Goal: Task Accomplishment & Management: Use online tool/utility

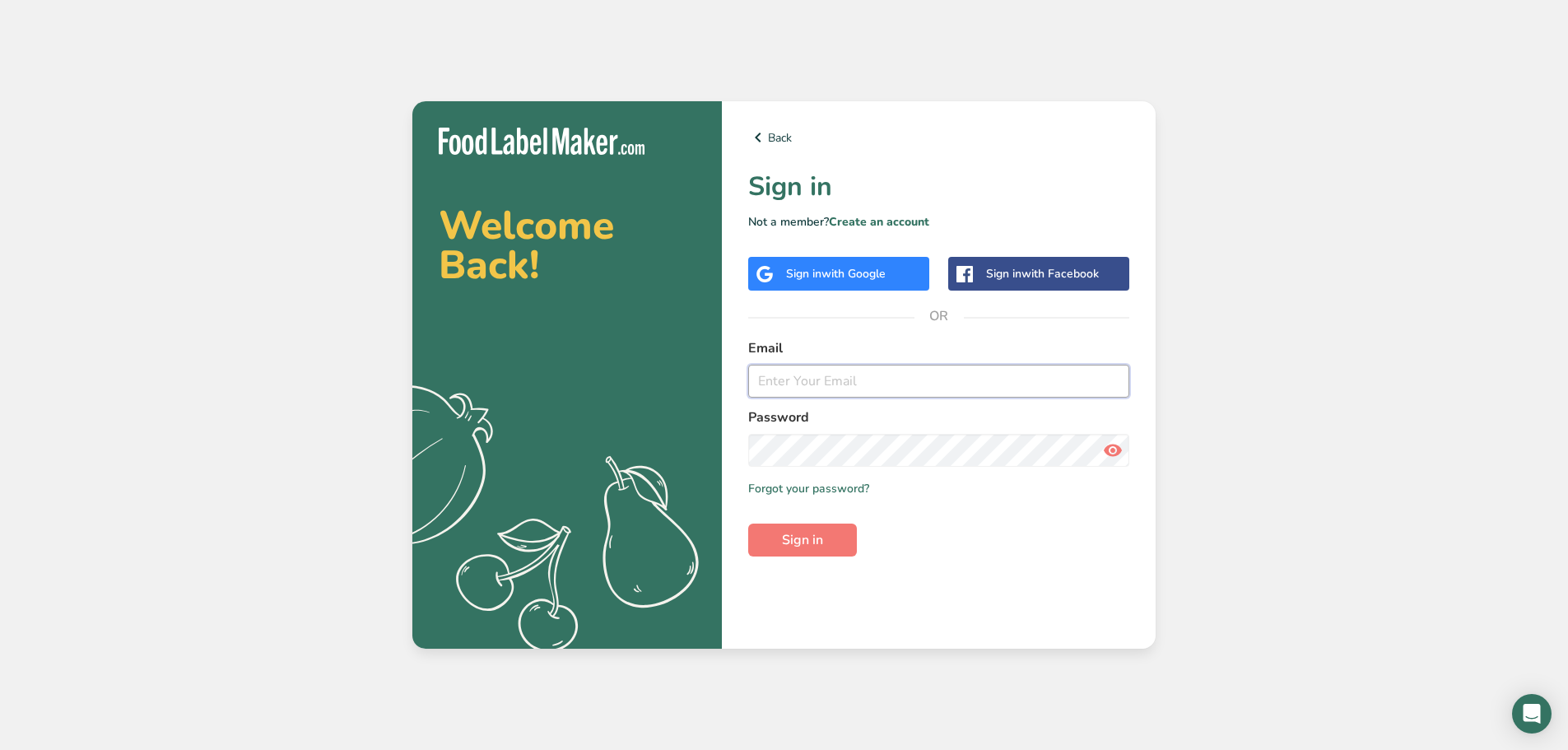
click at [830, 382] on input "email" at bounding box center [938, 381] width 381 height 33
type input "[PERSON_NAME][EMAIL_ADDRESS][DOMAIN_NAME]"
click at [802, 541] on span "Sign in" at bounding box center [802, 540] width 42 height 19
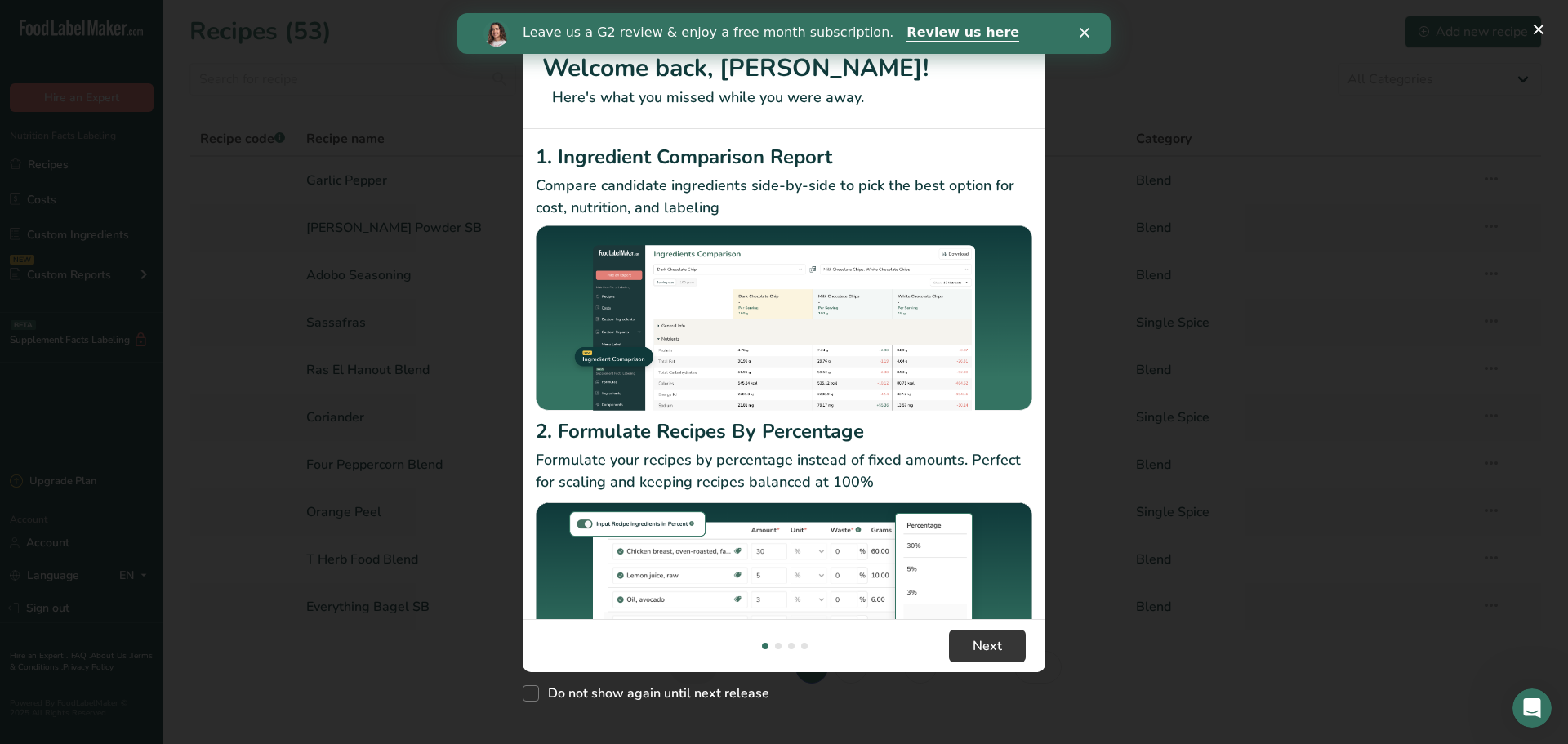
click at [1090, 29] on div "Close" at bounding box center [1088, 32] width 16 height 10
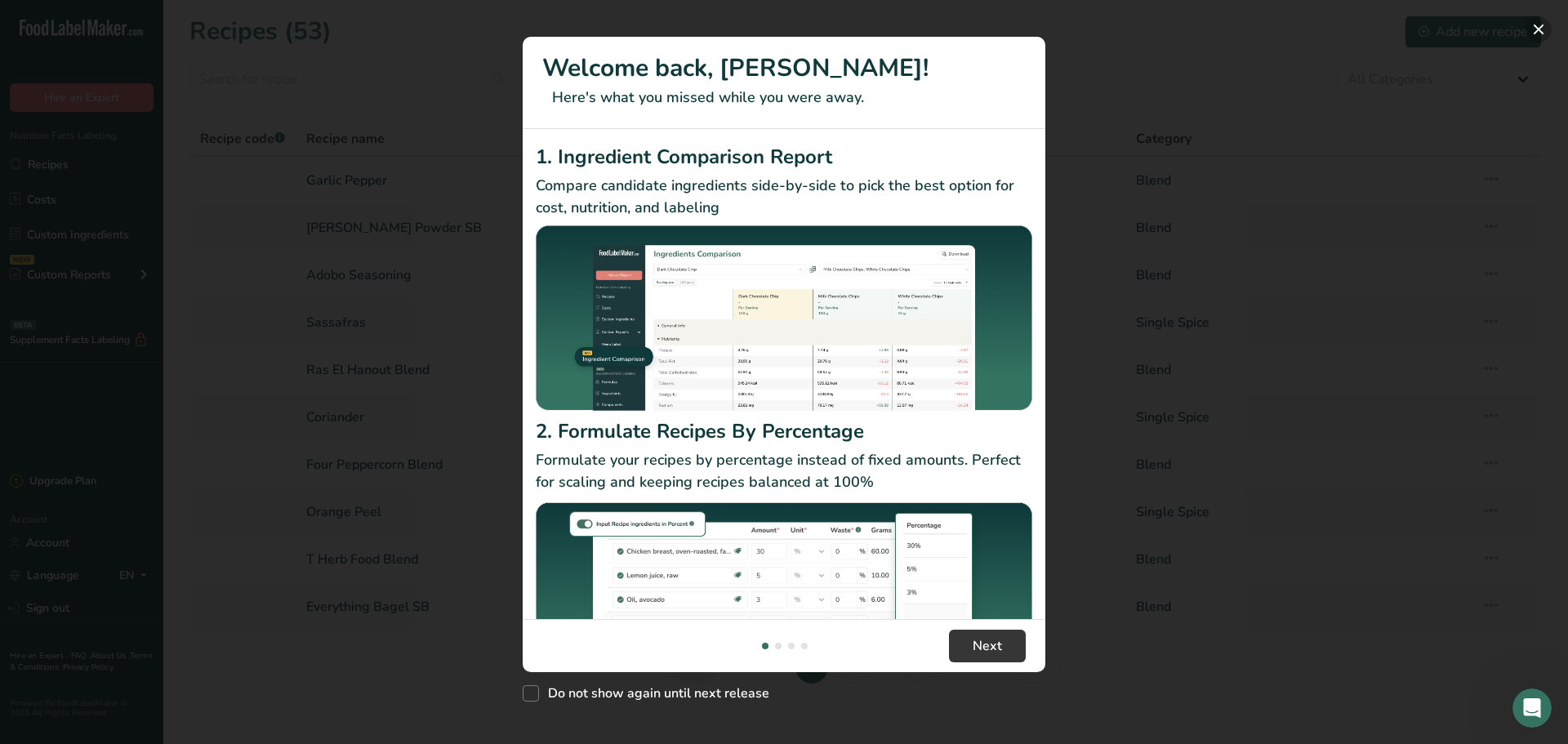
click at [1533, 19] on button "New Features" at bounding box center [1539, 29] width 27 height 27
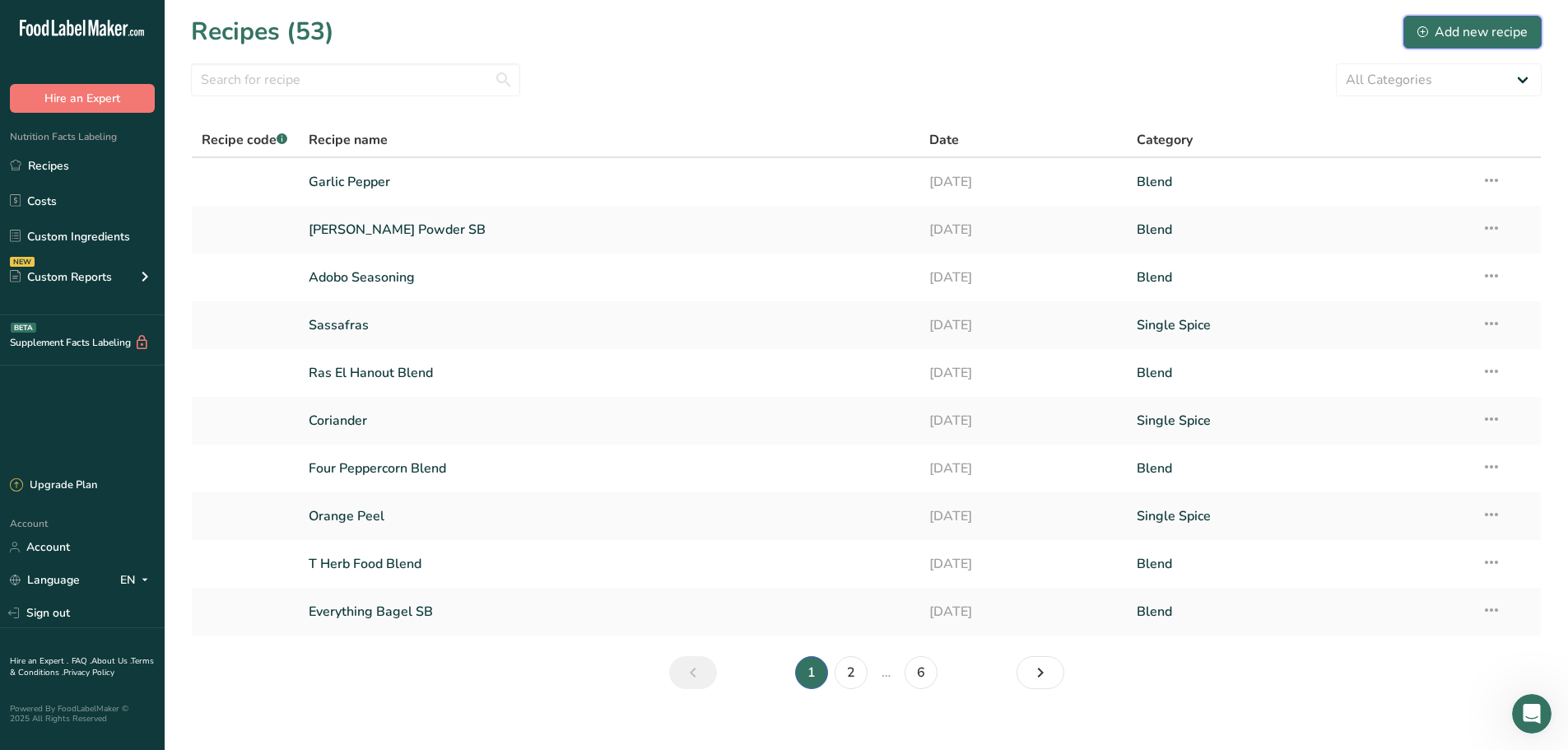
click at [1455, 32] on div "Add new recipe" at bounding box center [1473, 31] width 111 height 19
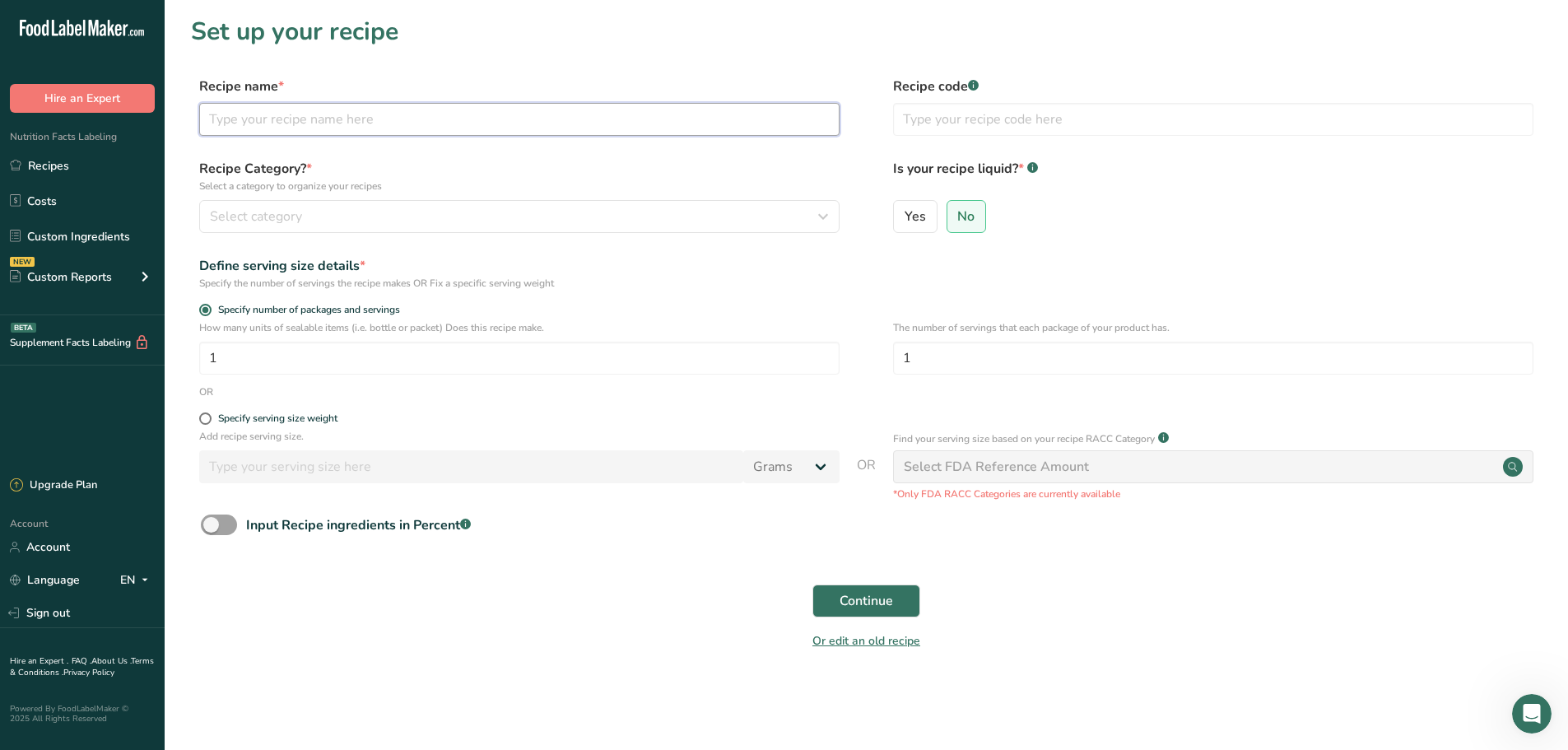
click at [334, 121] on input "text" at bounding box center [519, 120] width 640 height 33
type input "Seasoning Salt"
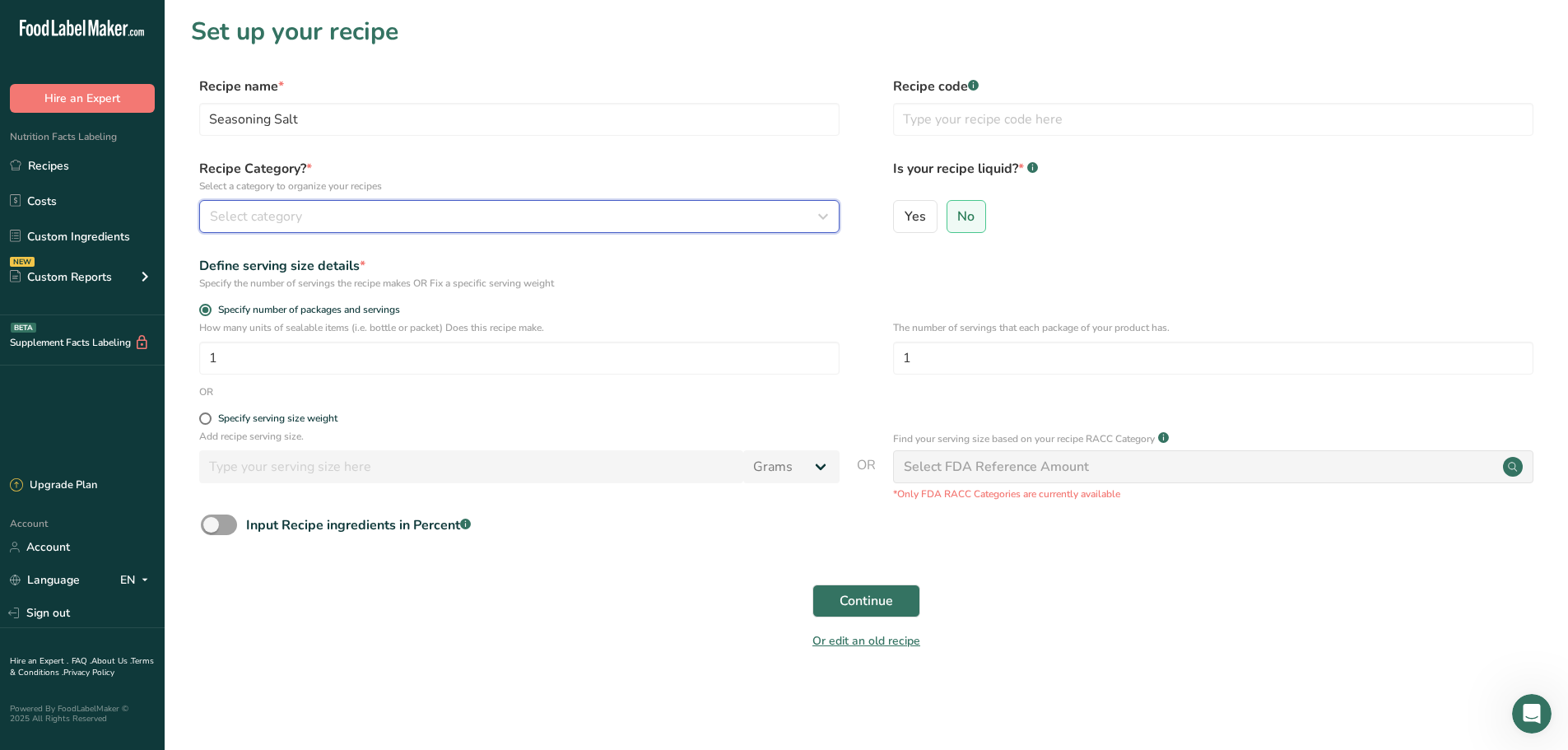
click at [314, 204] on button "Select category" at bounding box center [519, 217] width 640 height 33
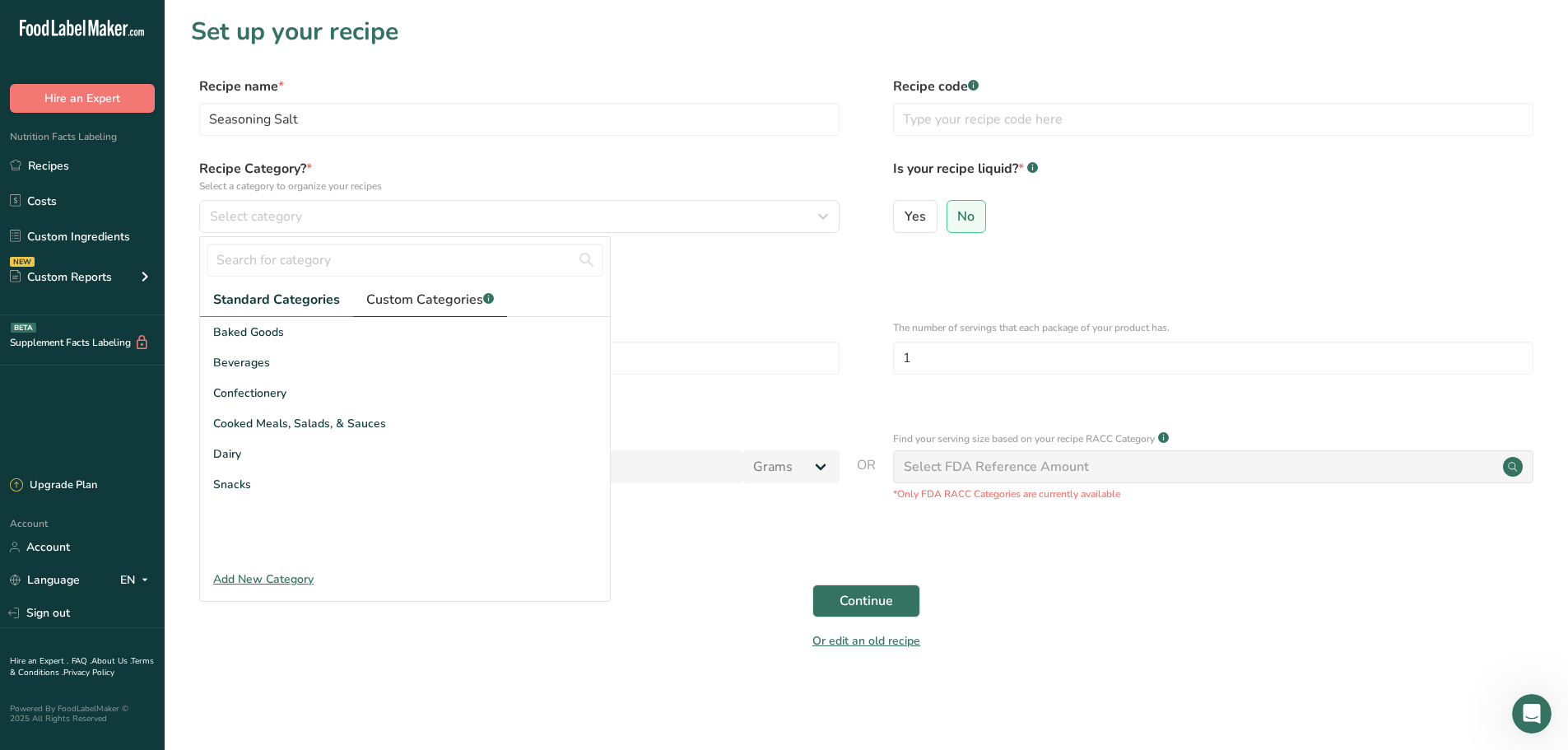
click at [413, 298] on span "Custom Categories .a-a{fill:#347362;}.b-a{fill:#fff;}" at bounding box center [430, 299] width 127 height 19
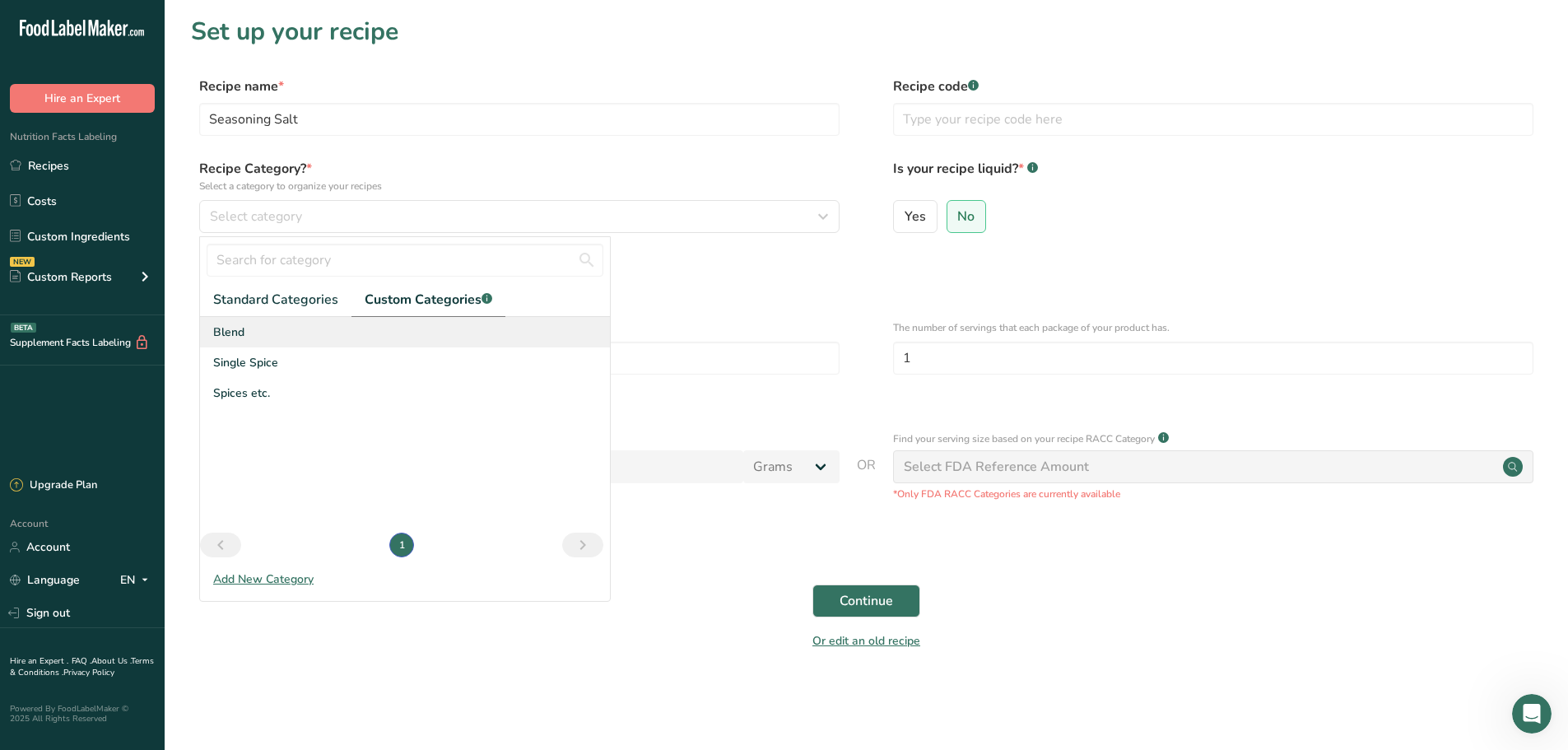
click at [261, 334] on div "Blend" at bounding box center [405, 332] width 410 height 30
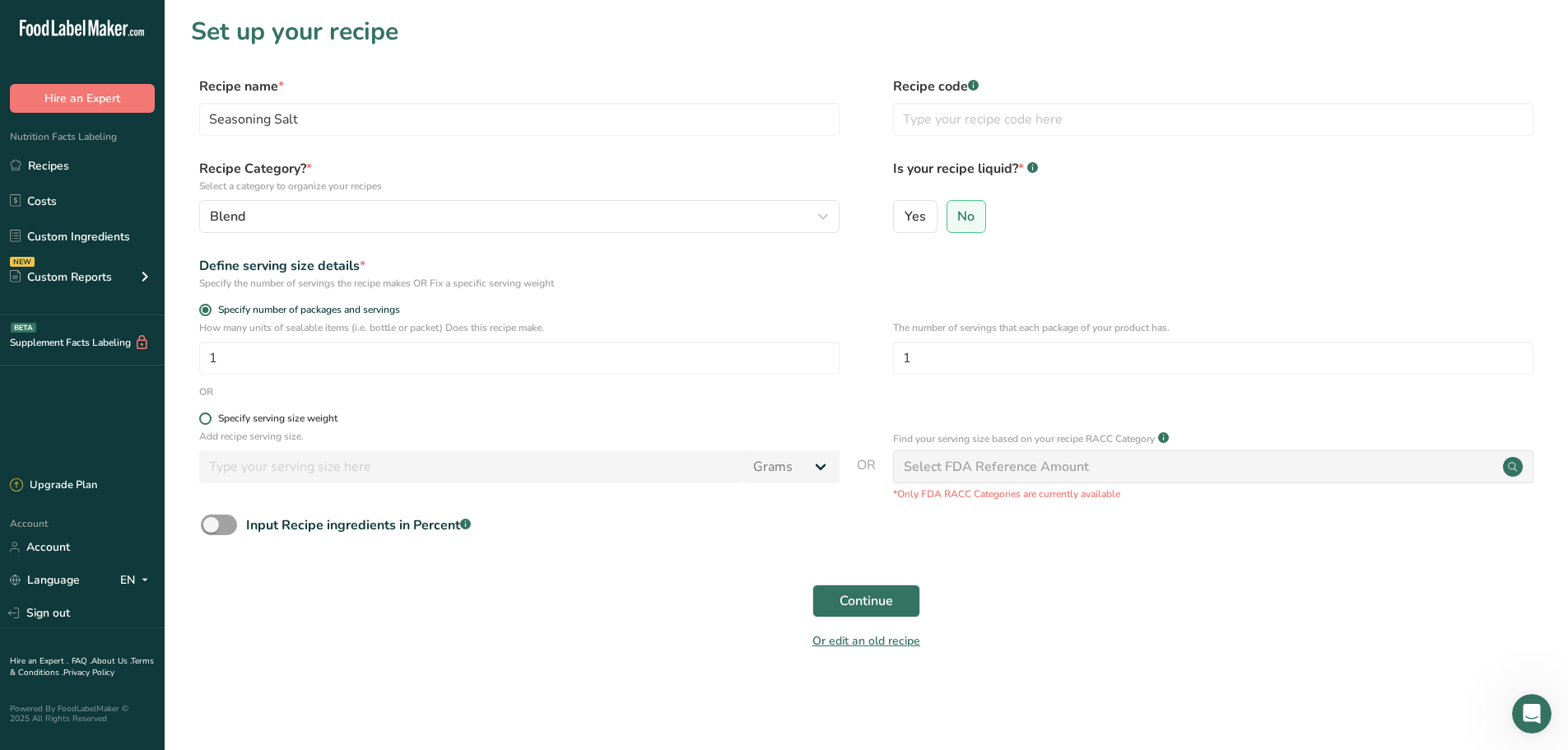
click at [206, 417] on span at bounding box center [205, 418] width 12 height 12
click at [206, 417] on input "Specify serving size weight" at bounding box center [205, 419] width 11 height 11
radio input "true"
radio input "false"
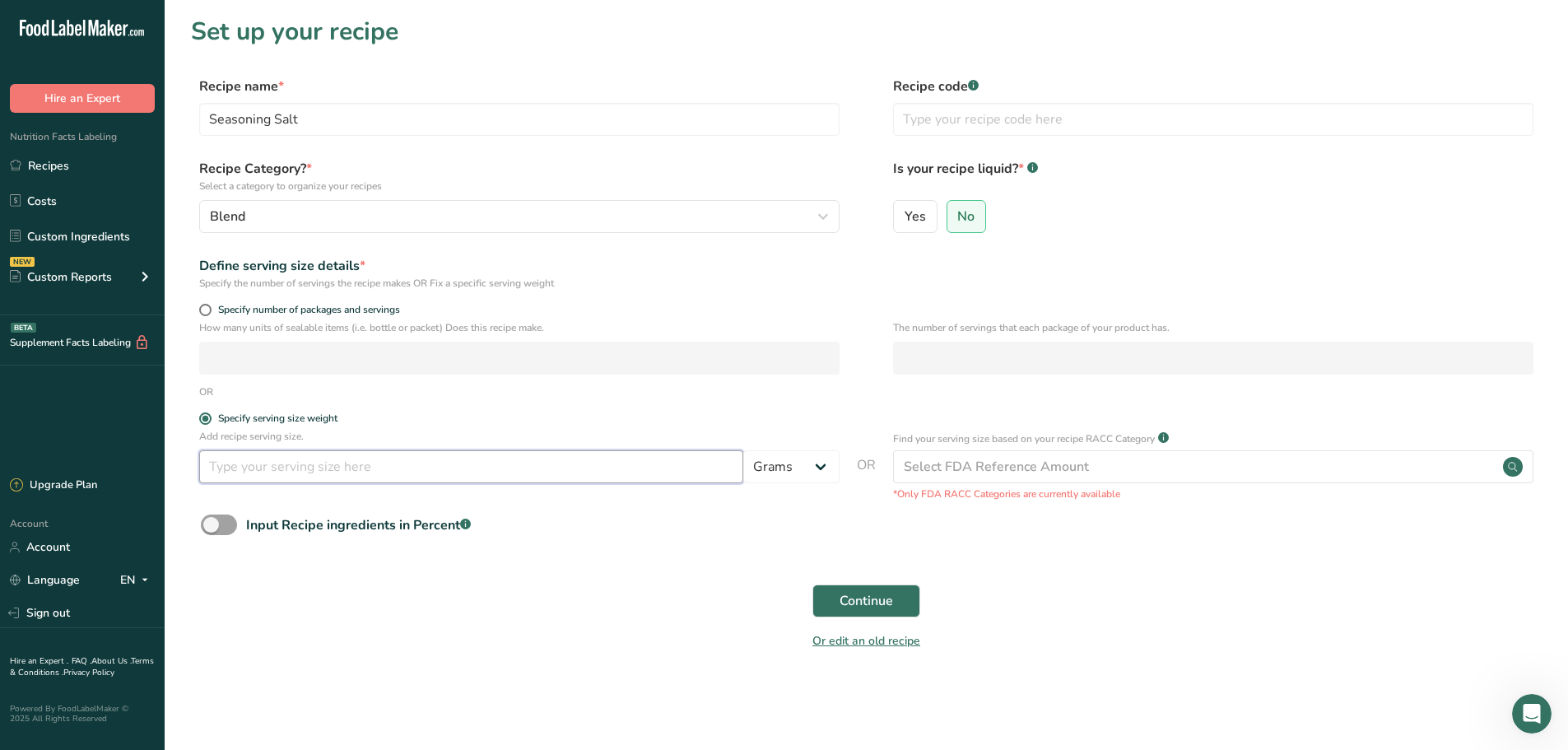
click at [231, 467] on input "number" at bounding box center [471, 467] width 544 height 33
type input "100"
click at [876, 601] on span "Continue" at bounding box center [866, 601] width 53 height 19
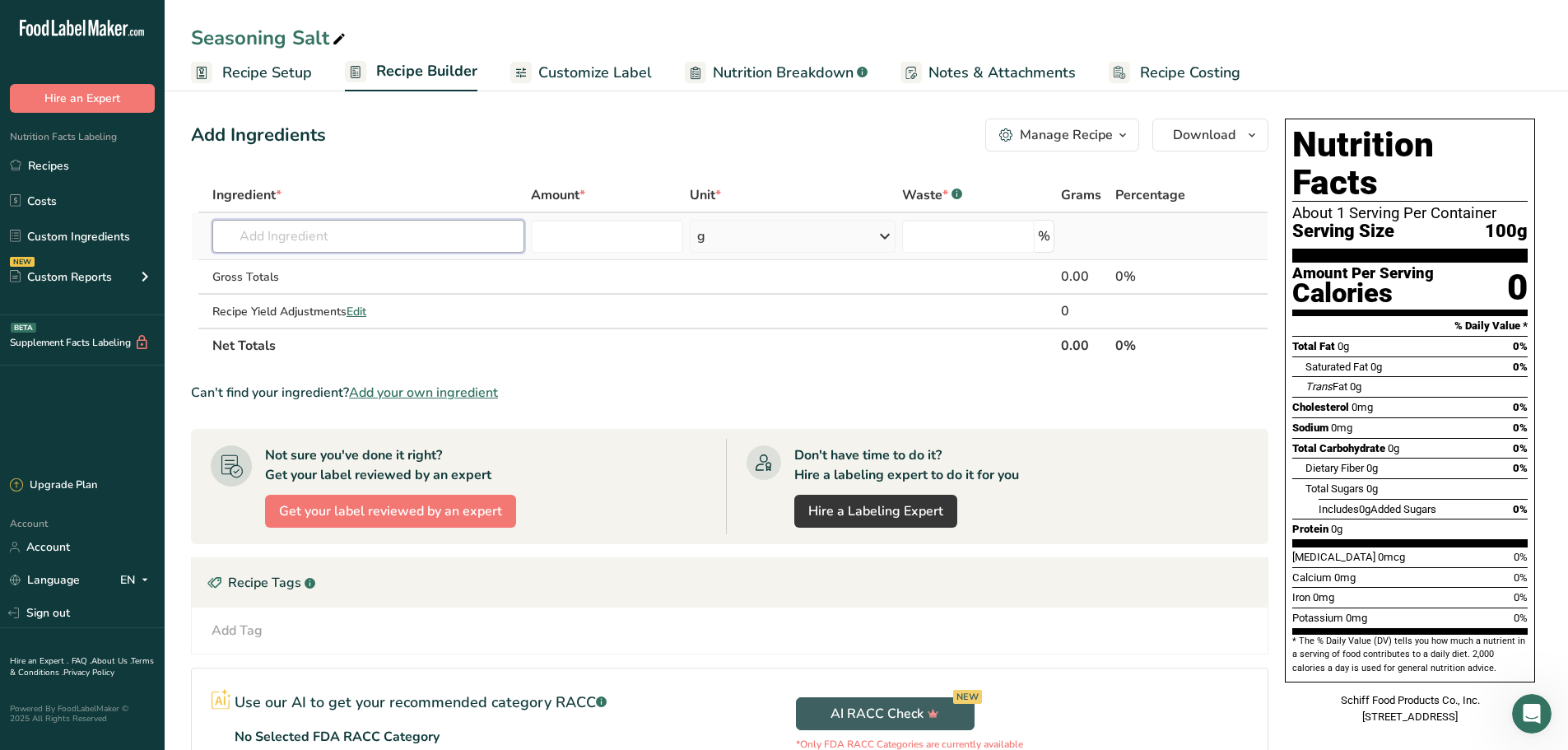
click at [272, 227] on input "text" at bounding box center [368, 236] width 312 height 33
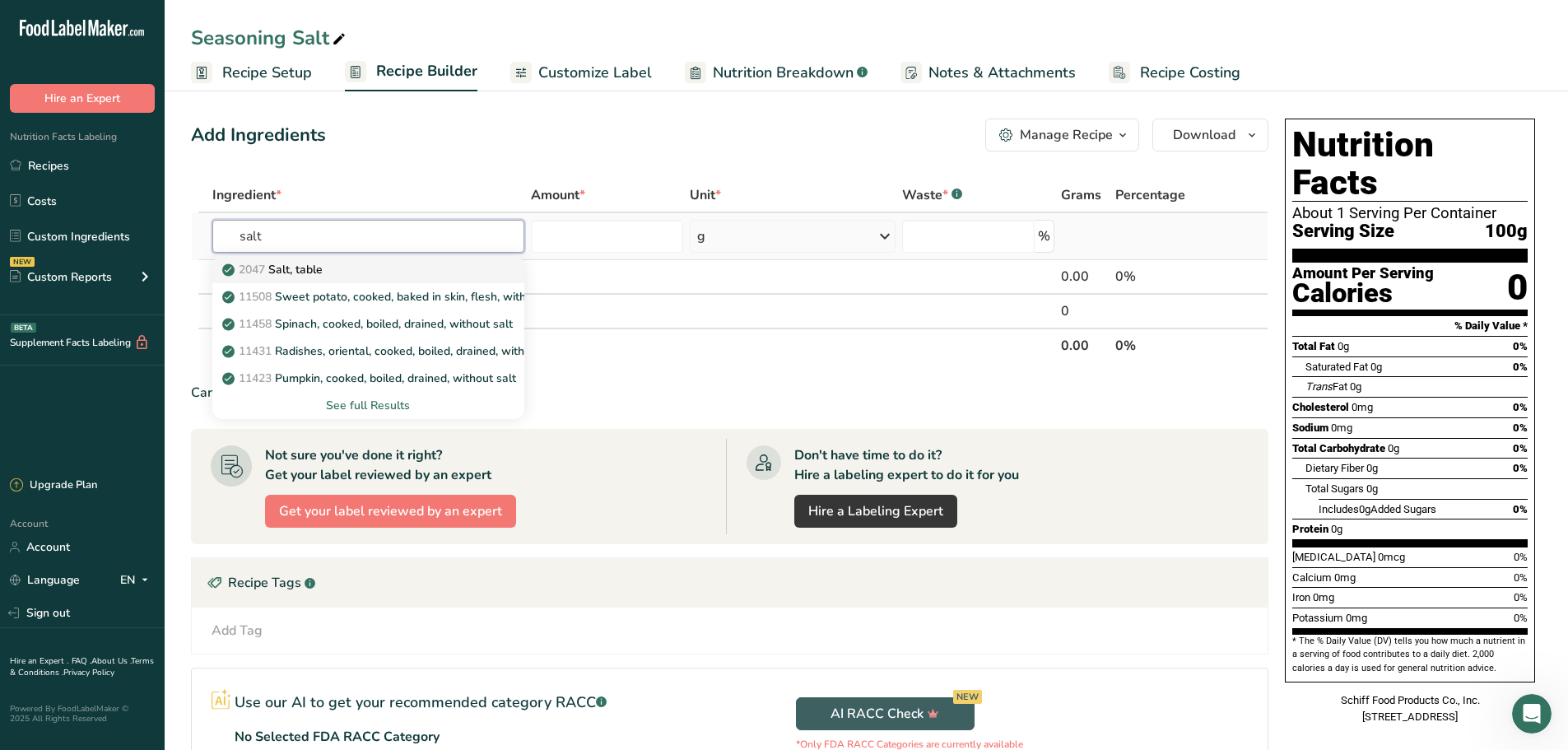
type input "salt"
click at [295, 264] on p "2047 Salt, table" at bounding box center [274, 269] width 97 height 18
type input "Salt, table"
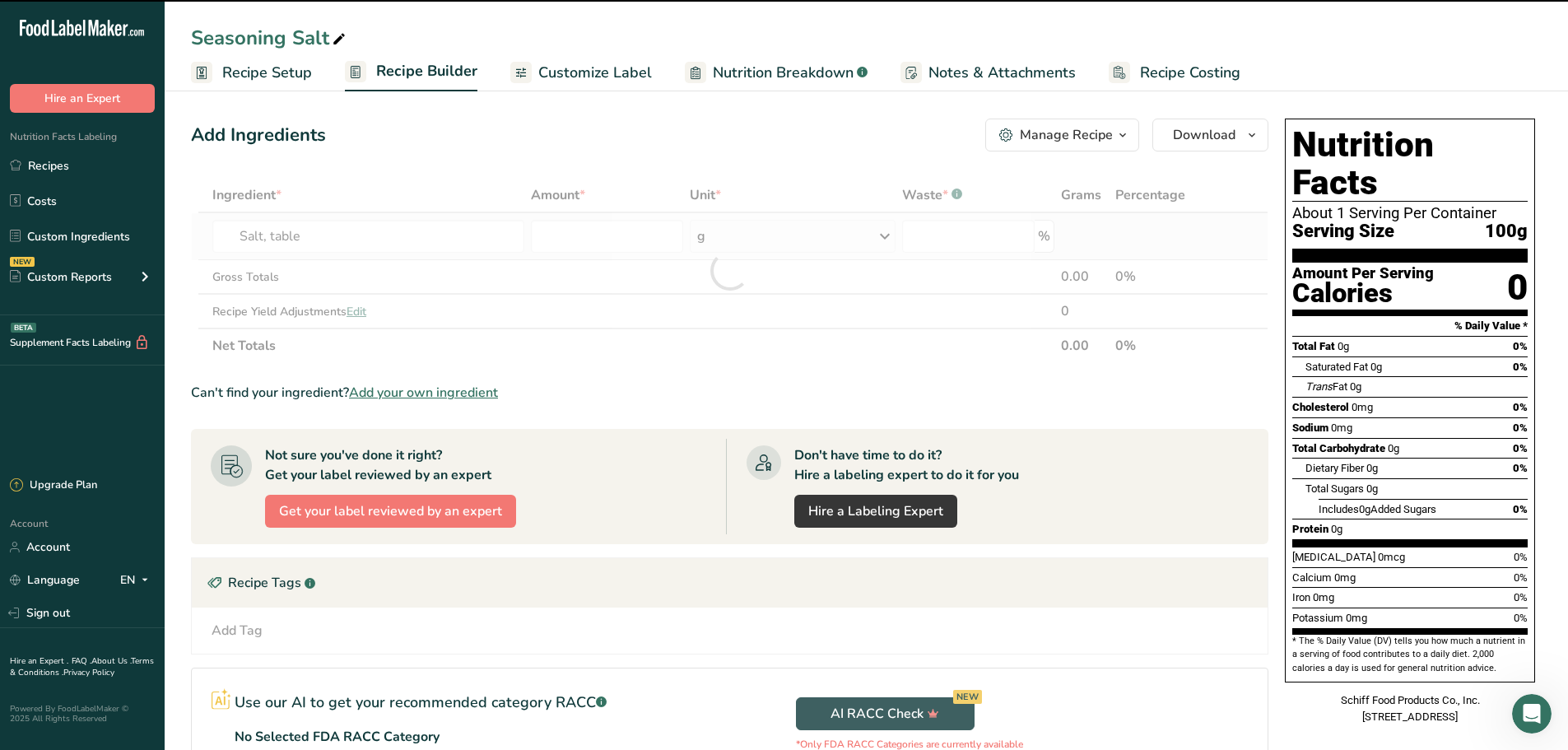
type input "0"
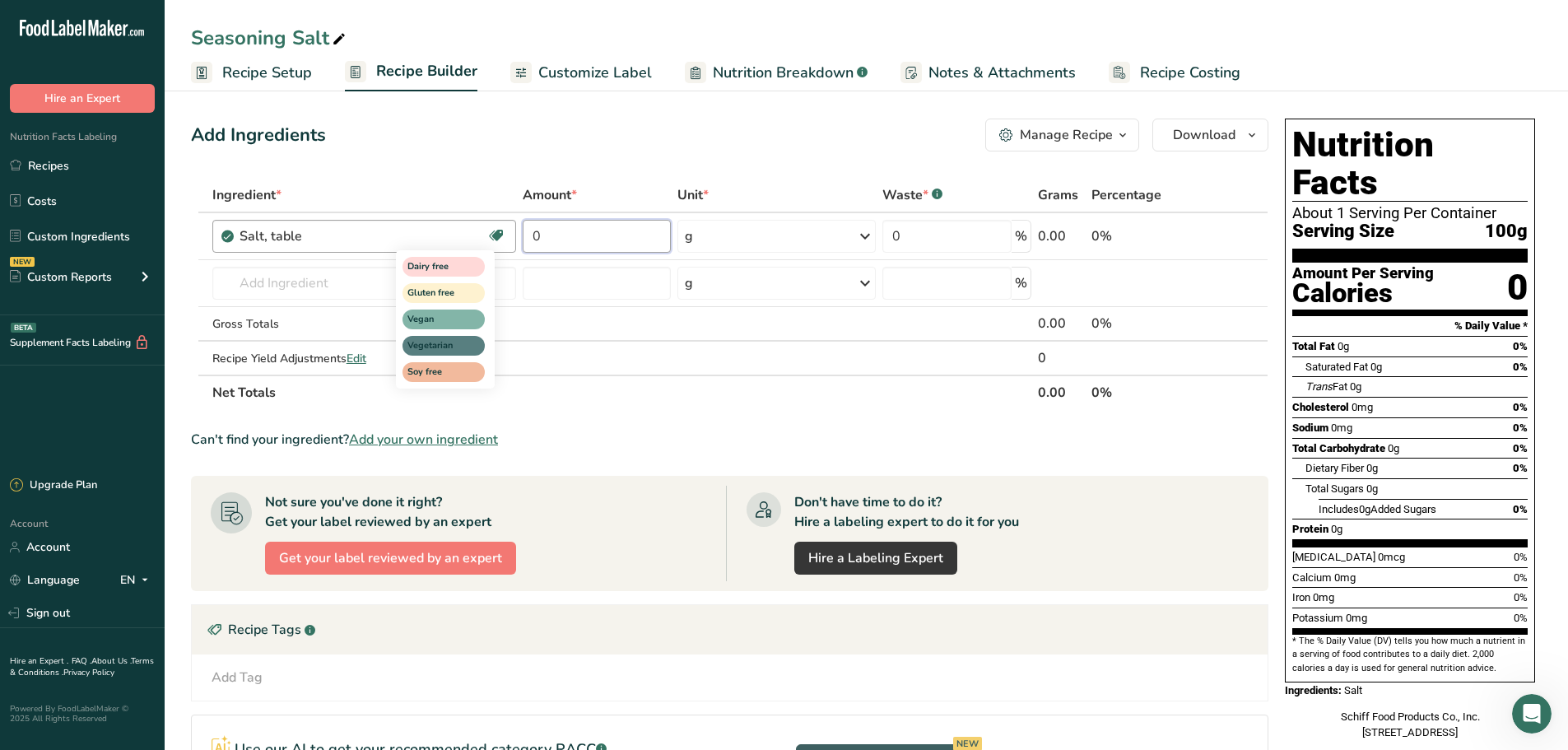
drag, startPoint x: 563, startPoint y: 237, endPoint x: 489, endPoint y: 234, distance: 74.1
click at [489, 234] on tr "Salt, table Dairy free Gluten free Vegan Vegetarian Soy free 0 g Portions 1 tsp…" at bounding box center [730, 236] width 1075 height 47
type input "64.5"
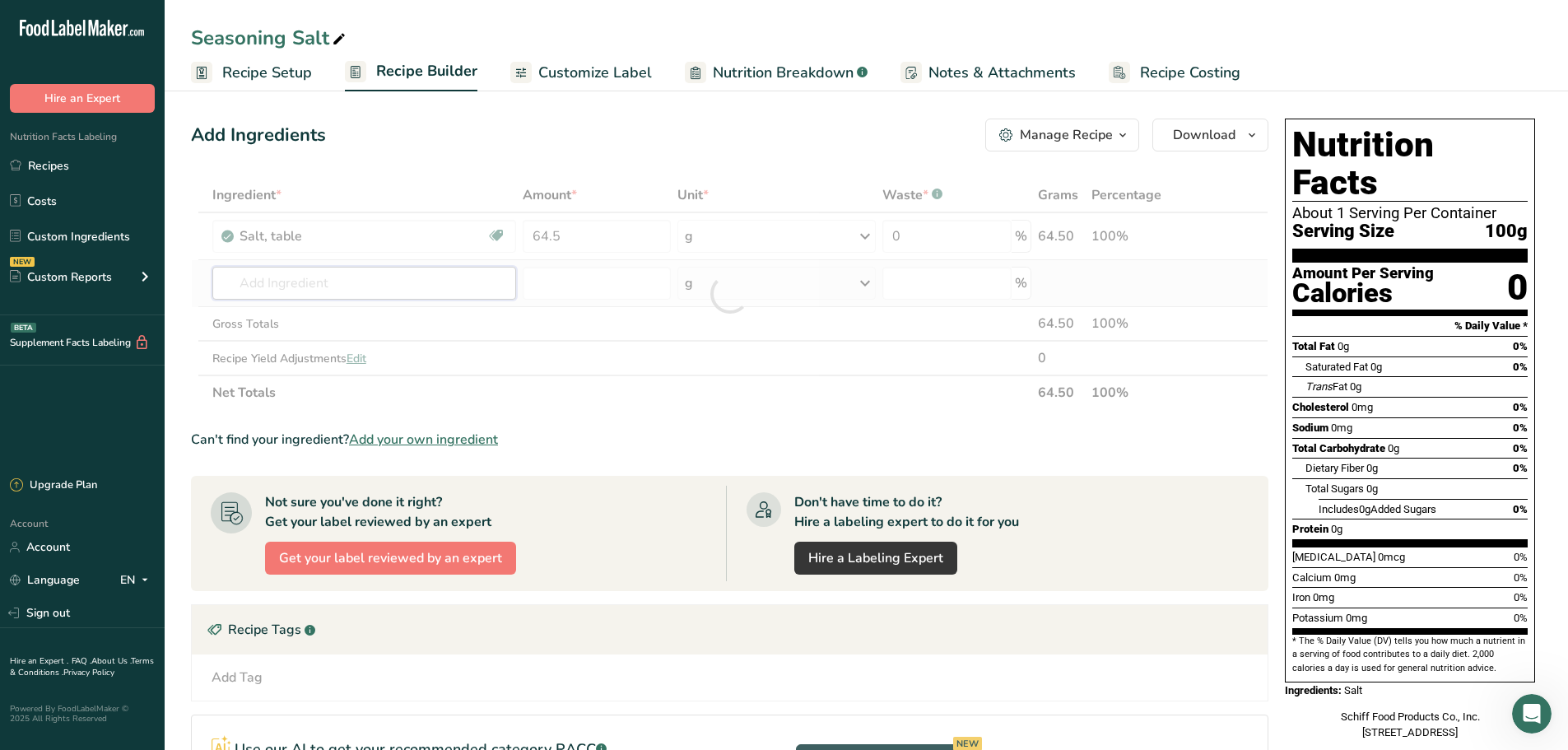
click at [396, 272] on div "Ingredient * Amount * Unit * Waste * .a-a{fill:#347362;}.b-a{fill:#fff;} Grams …" at bounding box center [730, 294] width 1077 height 232
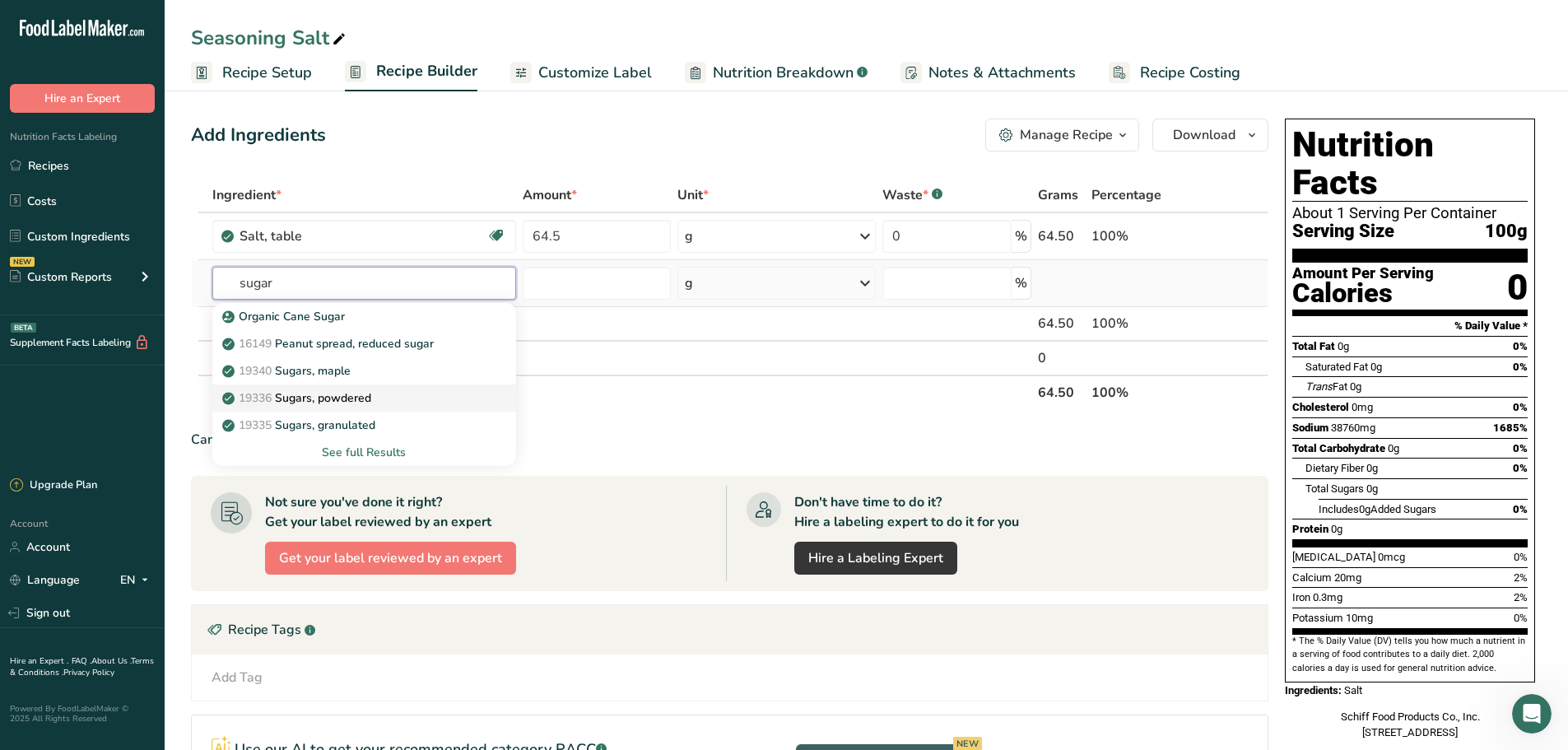
type input "sugar"
click at [349, 399] on p "19336 Sugars, powdered" at bounding box center [299, 398] width 146 height 18
type input "Sugars, powdered"
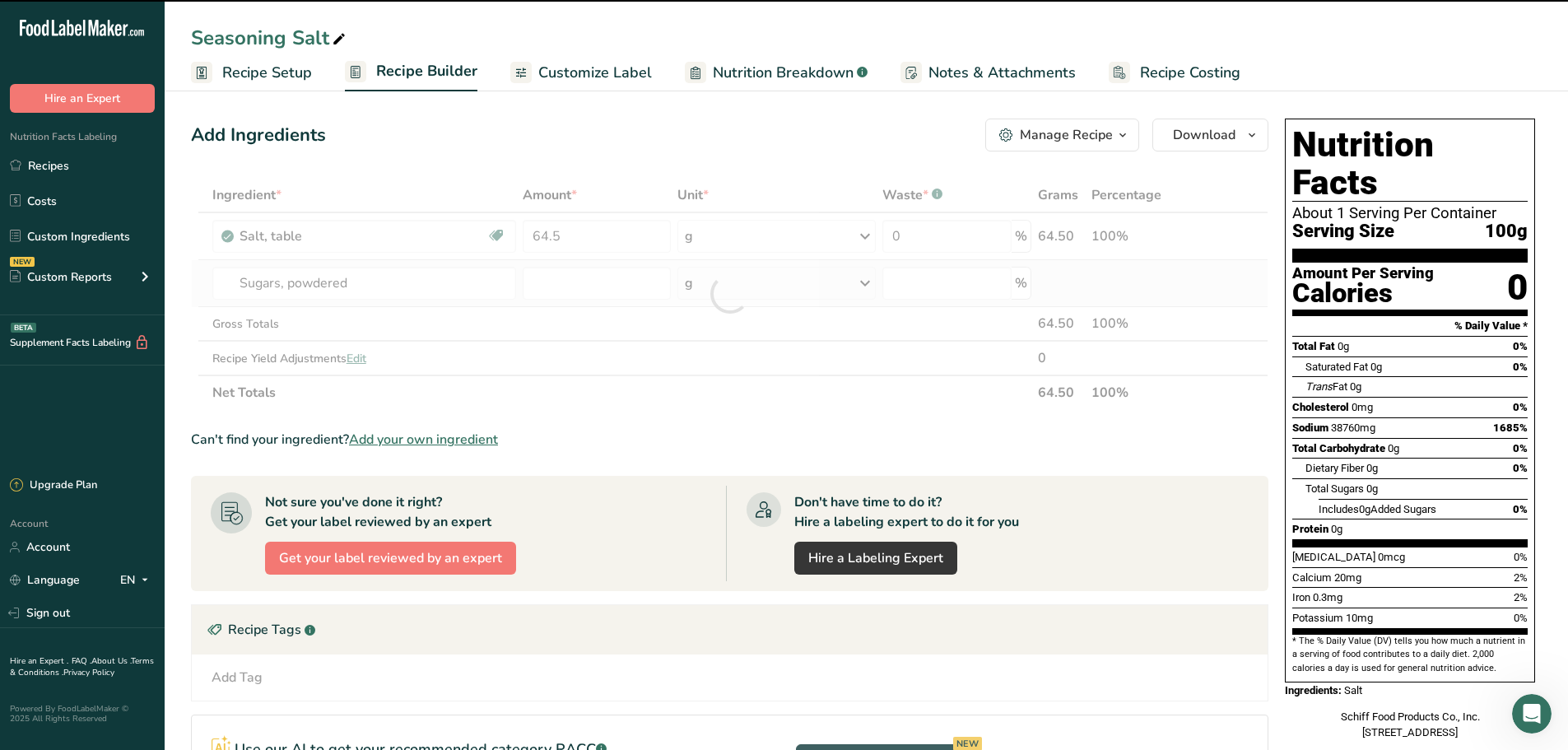
type input "0"
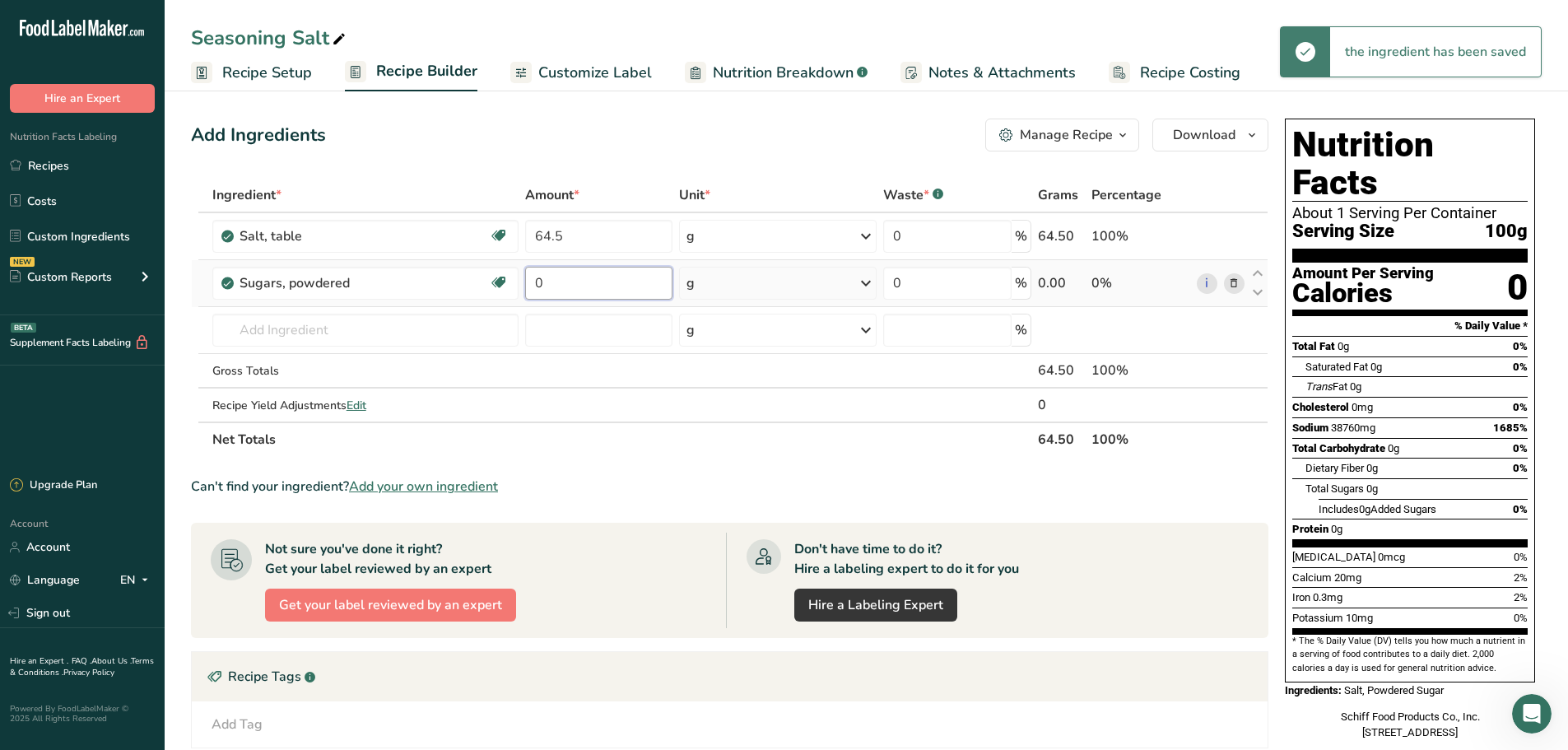
click at [570, 283] on input "0" at bounding box center [599, 283] width 148 height 33
type input "10"
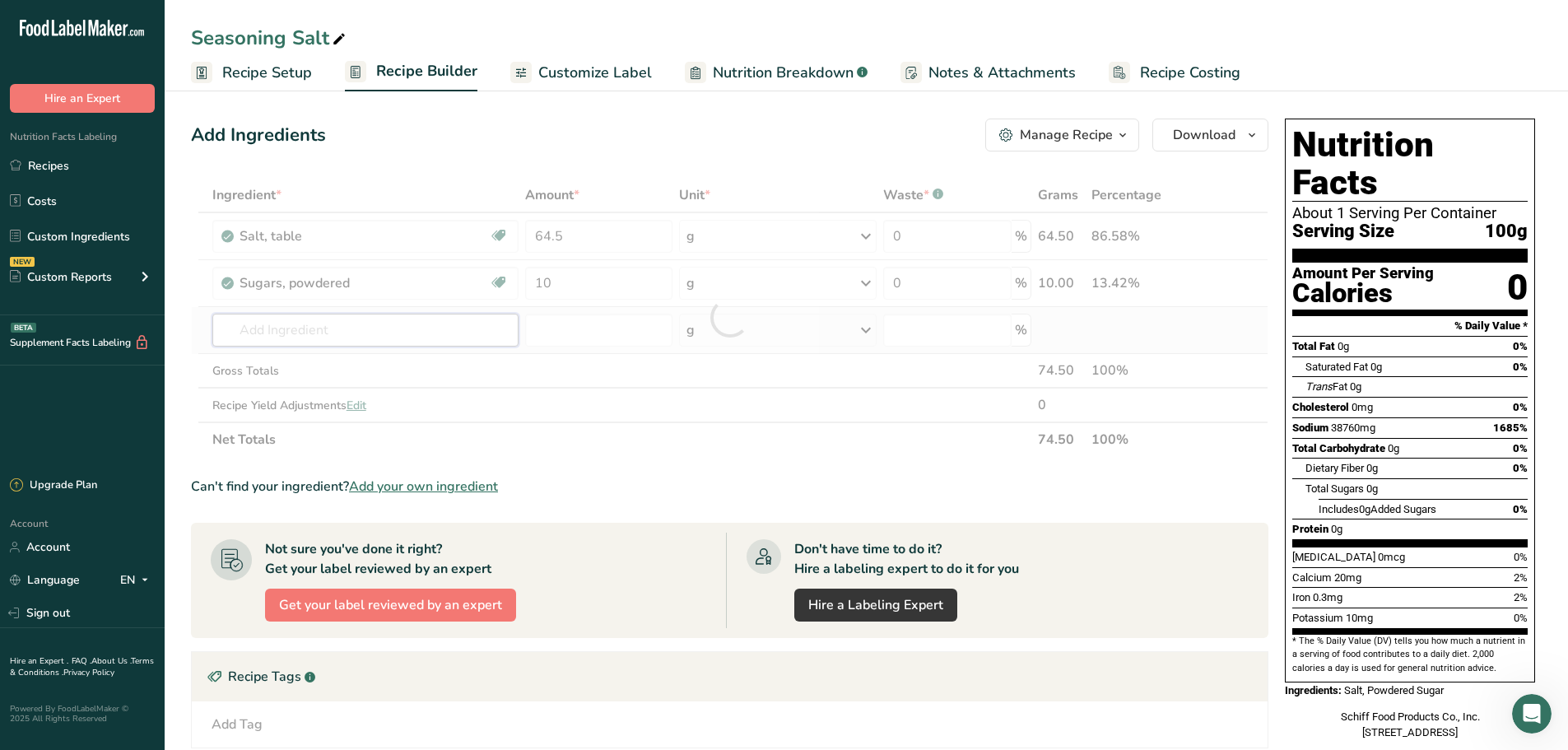
click at [337, 340] on div "Ingredient * Amount * Unit * Waste * .a-a{fill:#347362;}.b-a{fill:#fff;} Grams …" at bounding box center [730, 317] width 1077 height 280
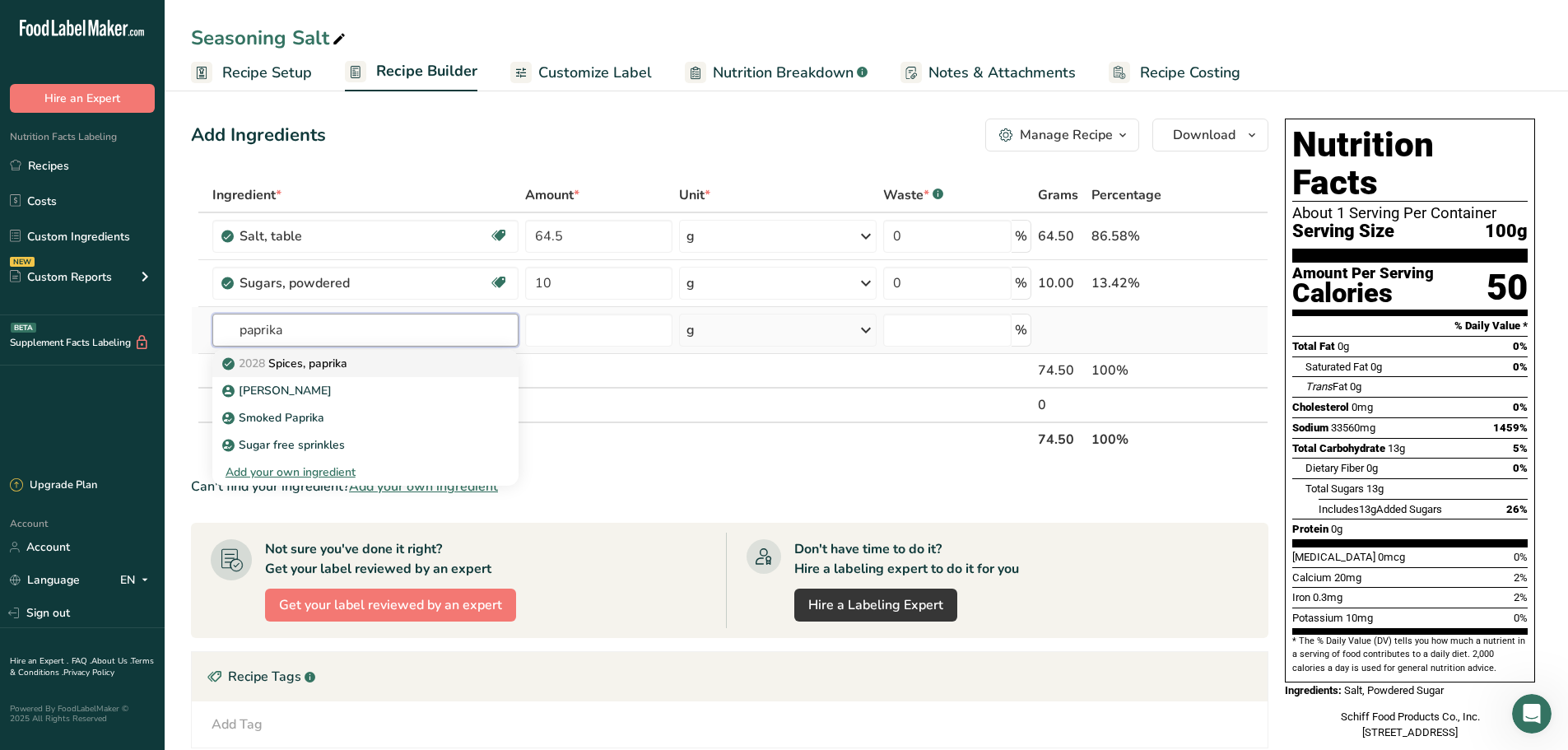
type input "paprika"
click at [333, 365] on p "2028 Spices, paprika" at bounding box center [287, 363] width 122 height 18
type input "Spices, paprika"
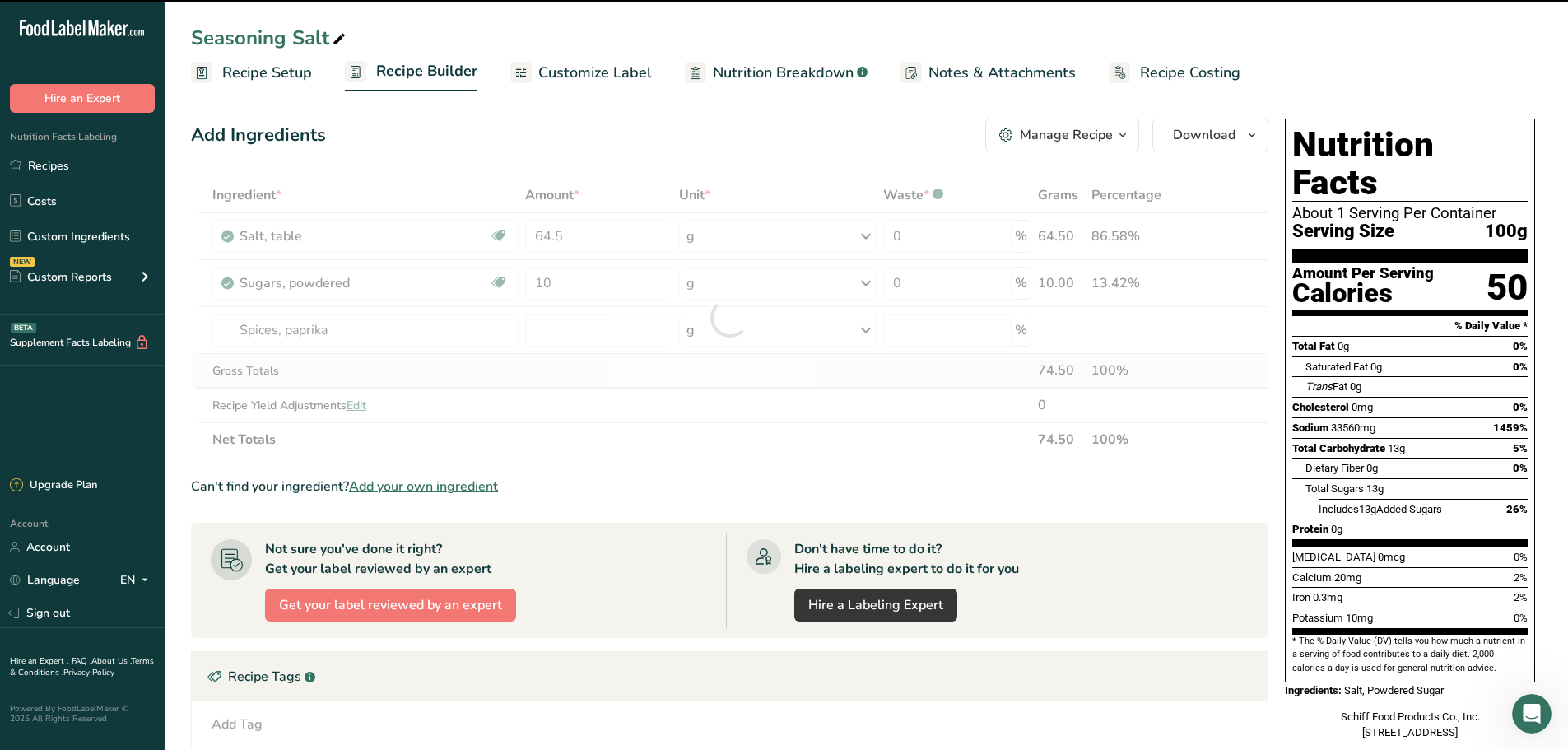
type input "0"
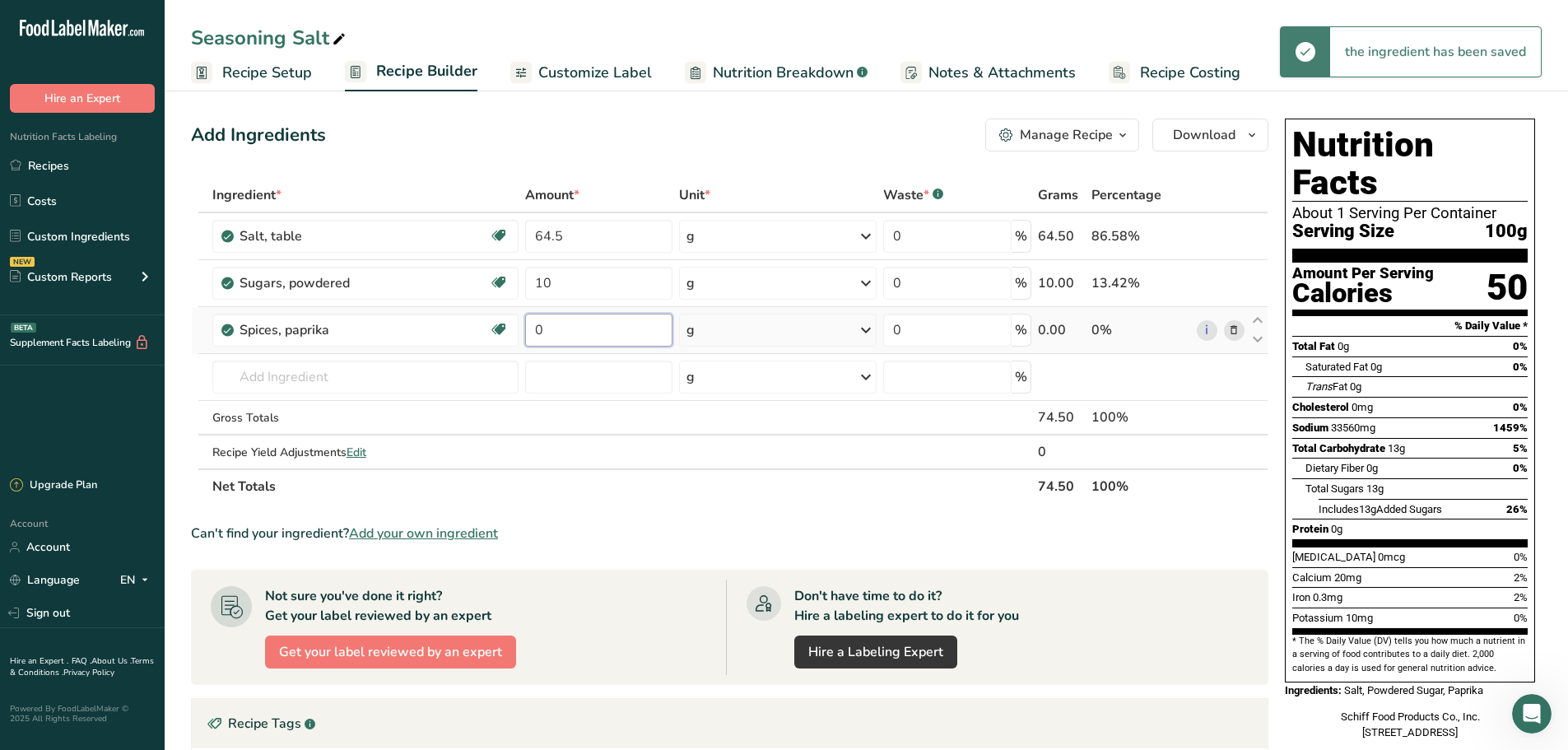
click at [582, 341] on input "0" at bounding box center [599, 330] width 148 height 33
type input "9"
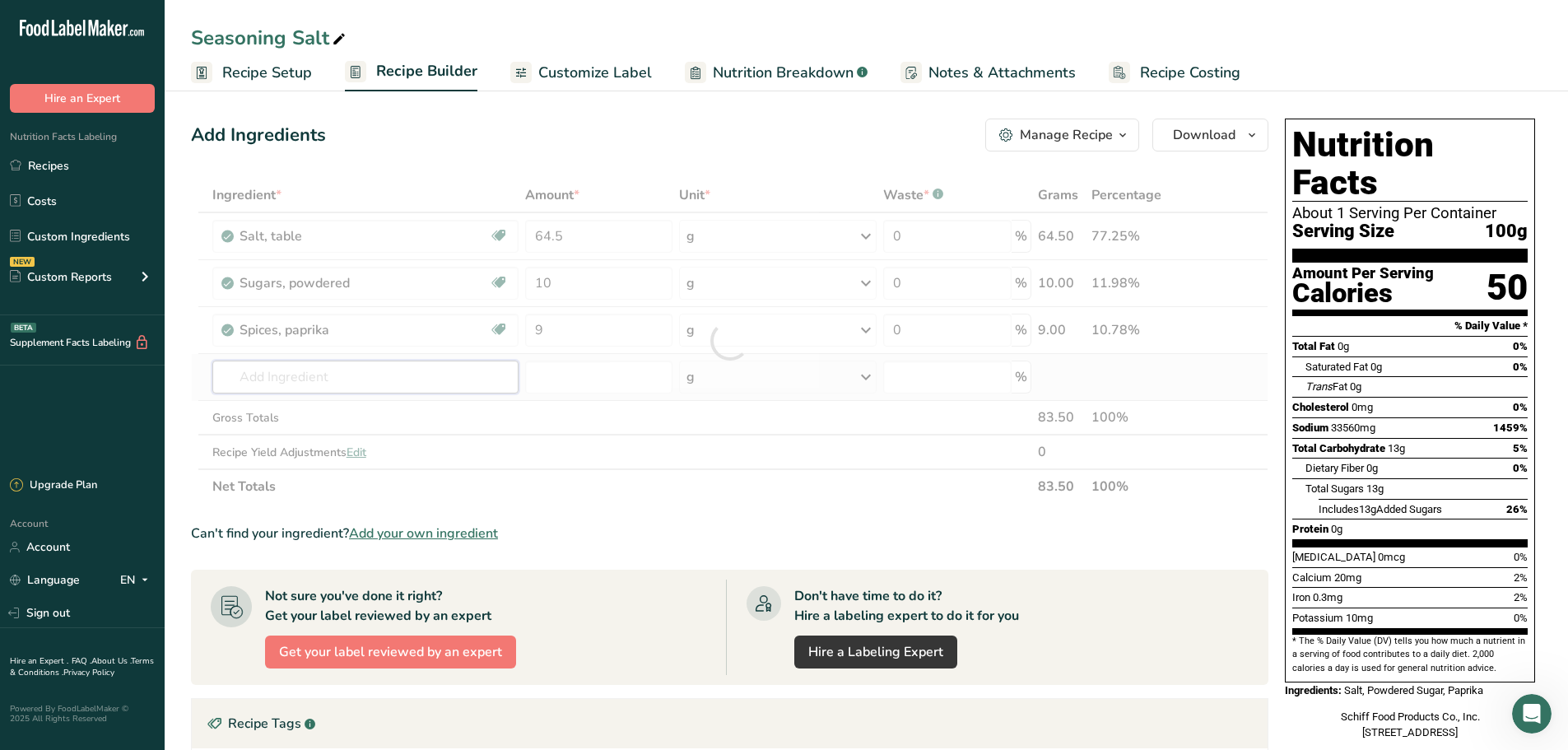
click at [314, 379] on div "Ingredient * Amount * Unit * Waste * .a-a{fill:#347362;}.b-a{fill:#fff;} Grams …" at bounding box center [730, 340] width 1077 height 326
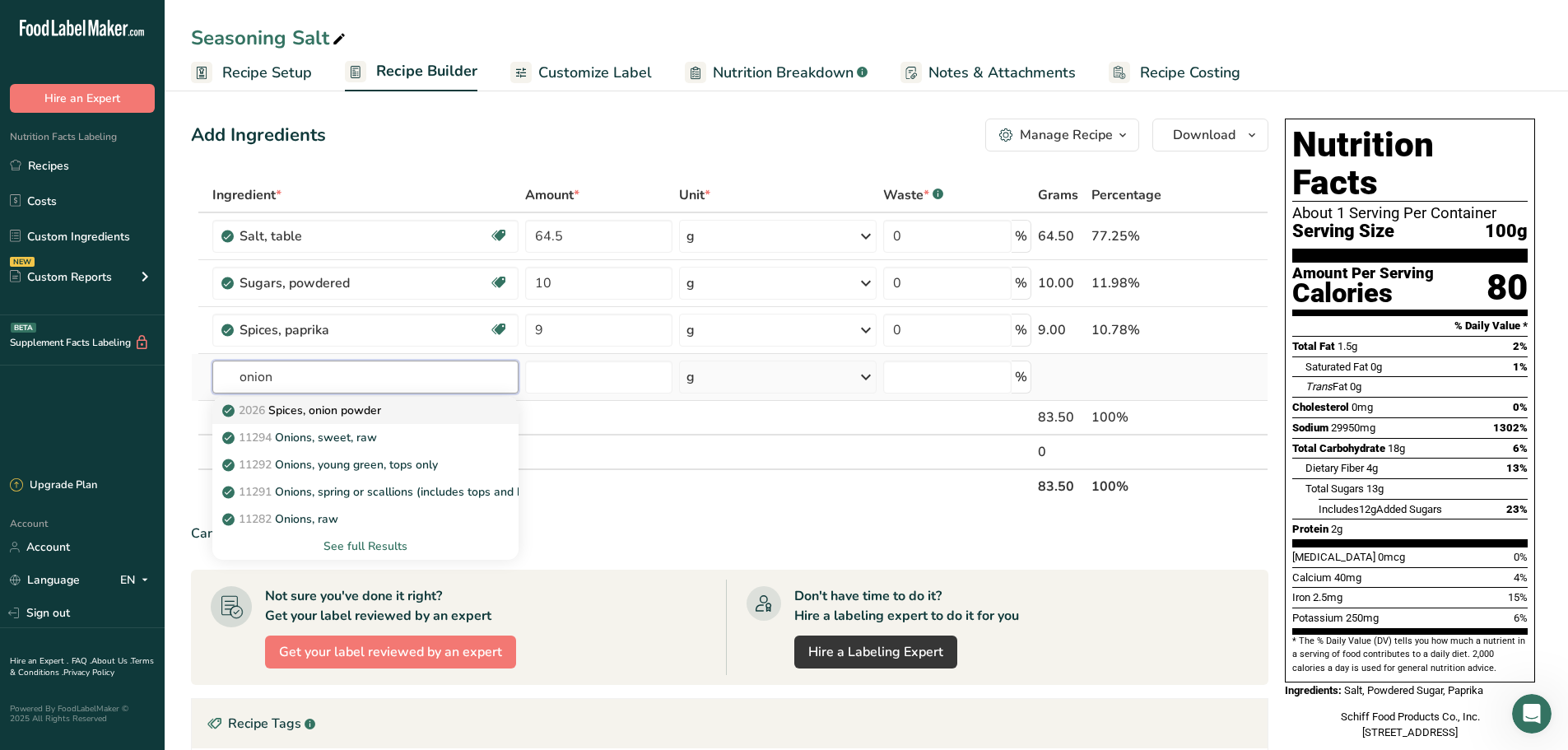
type input "onion"
click at [326, 411] on p "2026 Spices, onion powder" at bounding box center [303, 411] width 156 height 18
type input "Spices, onion powder"
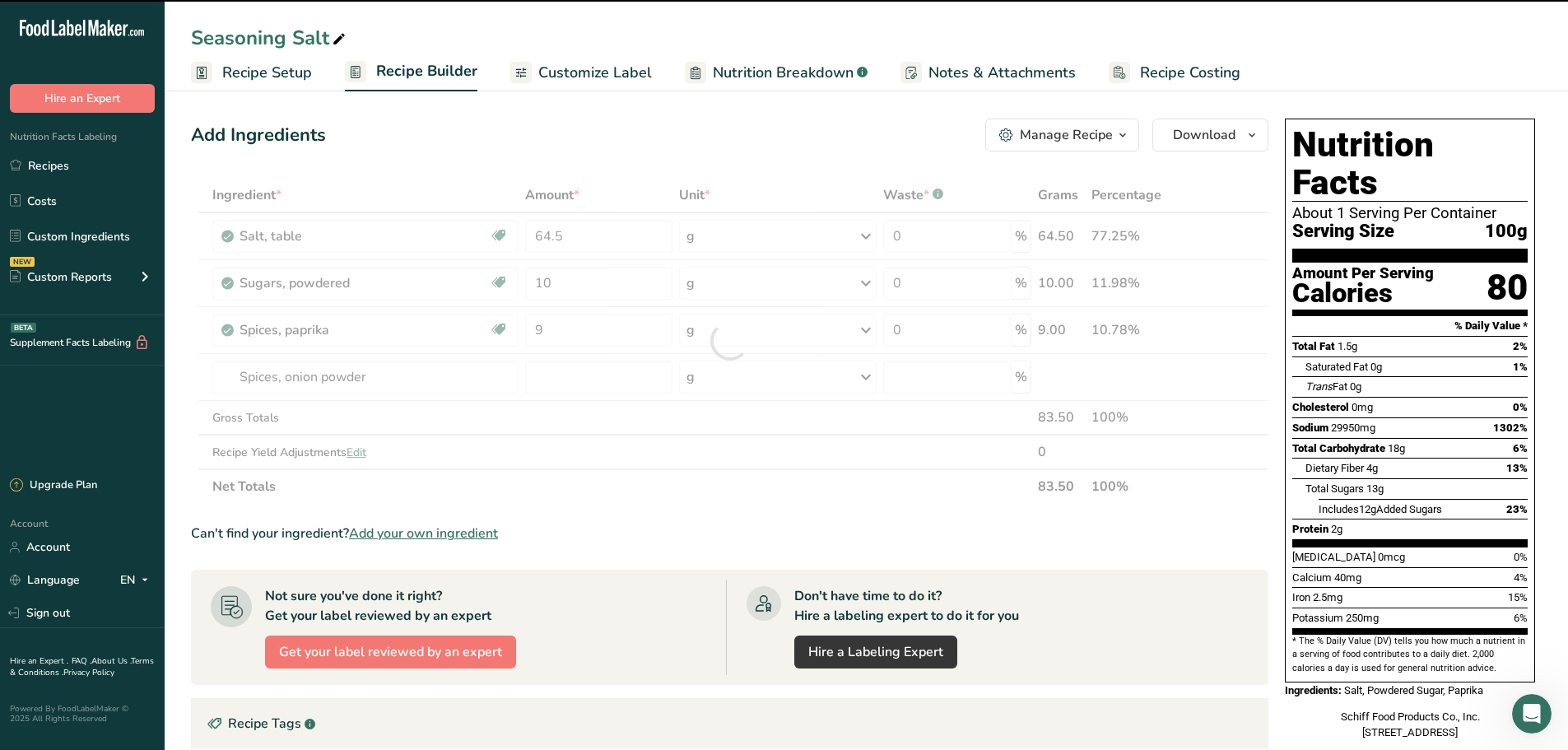
type input "0"
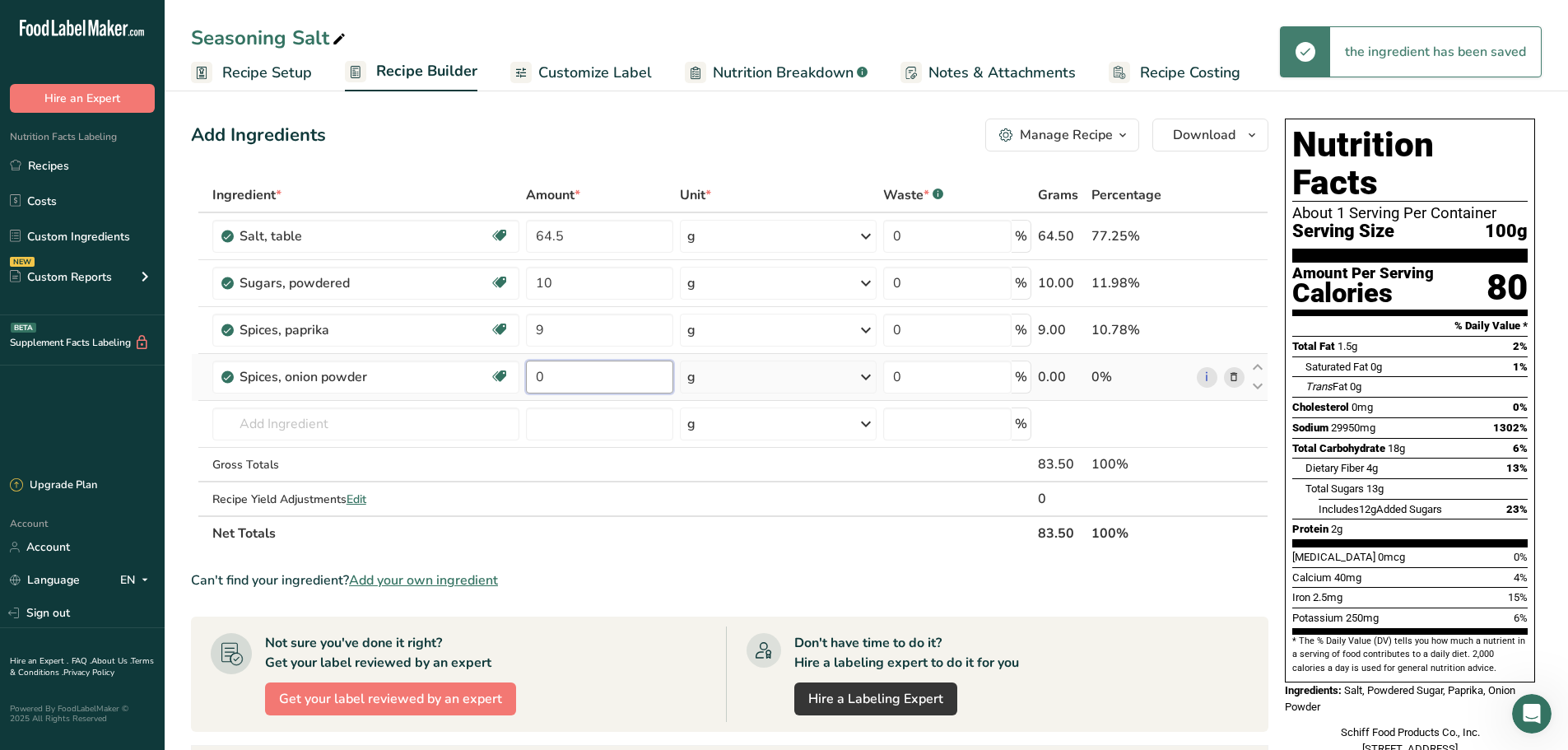
click at [570, 378] on input "0" at bounding box center [600, 377] width 148 height 33
type input "4"
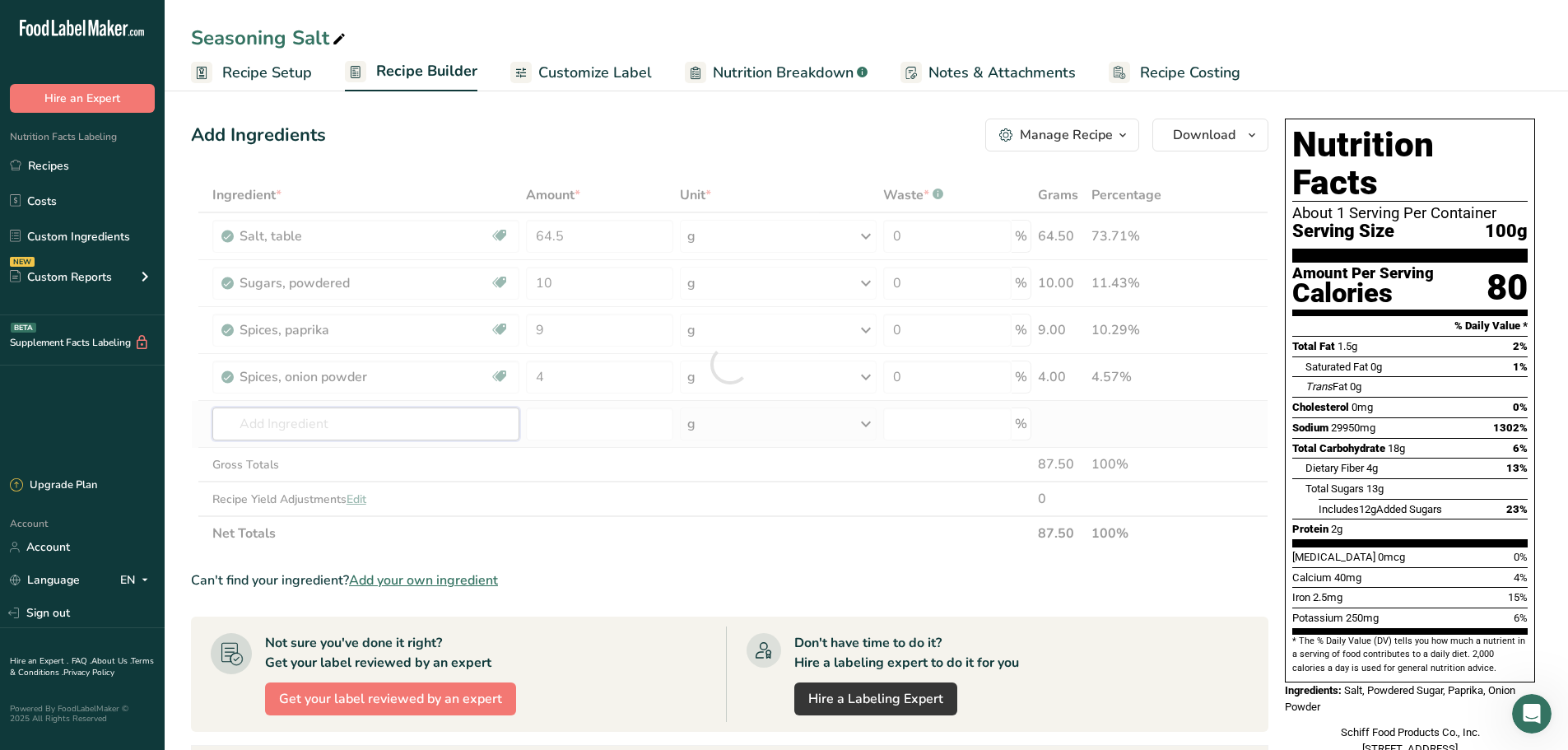
click at [349, 417] on div "Ingredient * Amount * Unit * Waste * .a-a{fill:#347362;}.b-a{fill:#fff;} Grams …" at bounding box center [730, 364] width 1077 height 373
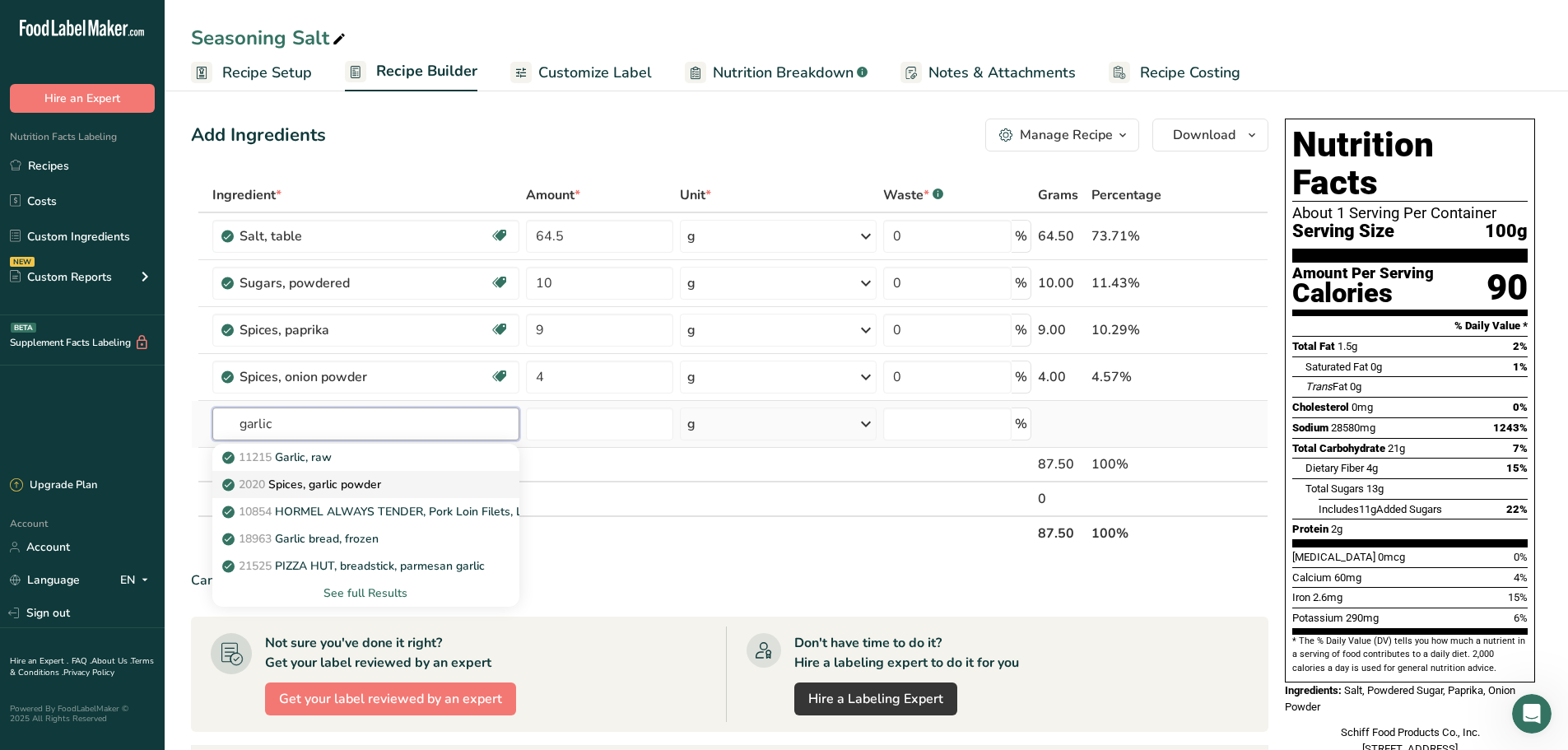
type input "garlic"
click at [349, 481] on p "2020 Spices, garlic powder" at bounding box center [303, 484] width 156 height 18
type input "Spices, garlic powder"
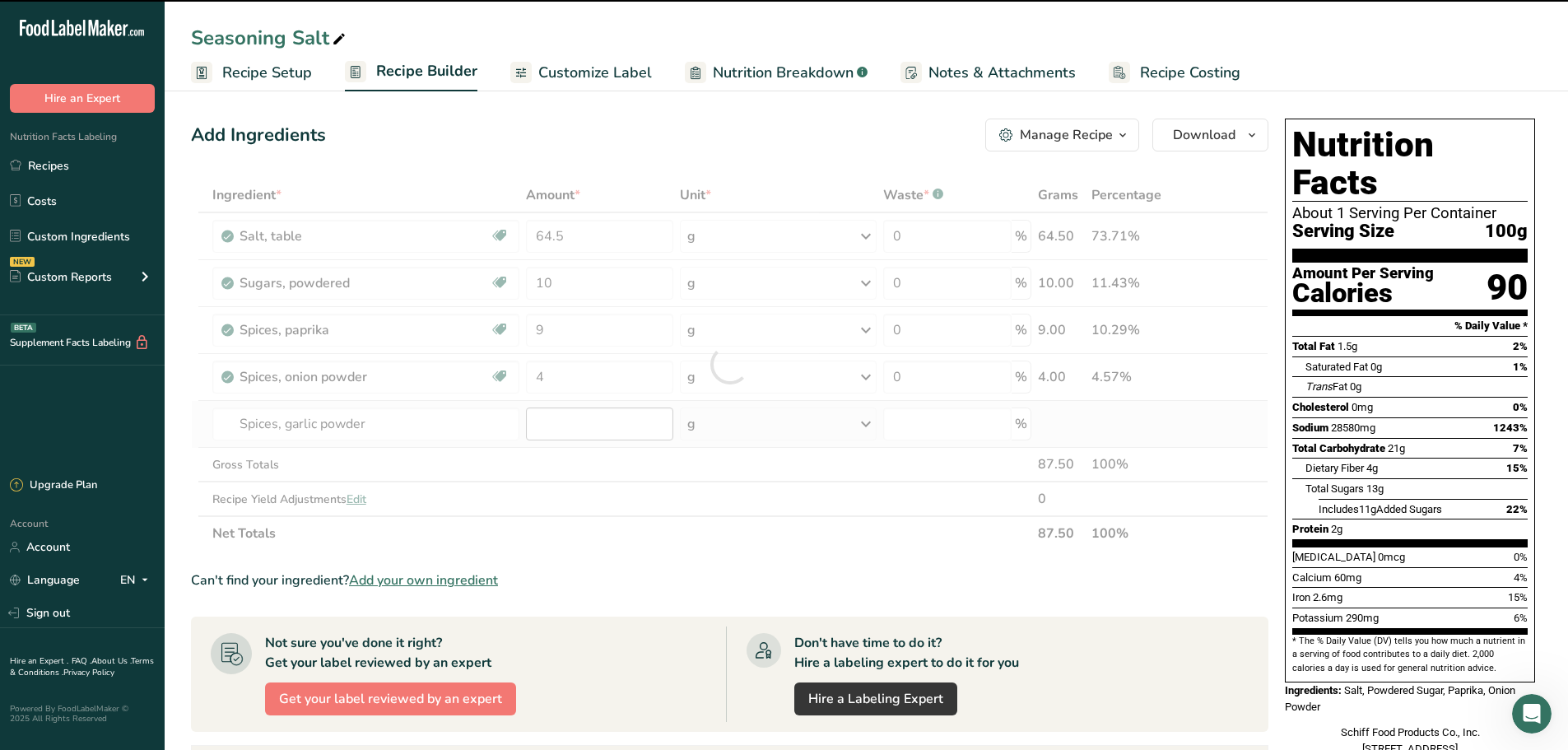
type input "0"
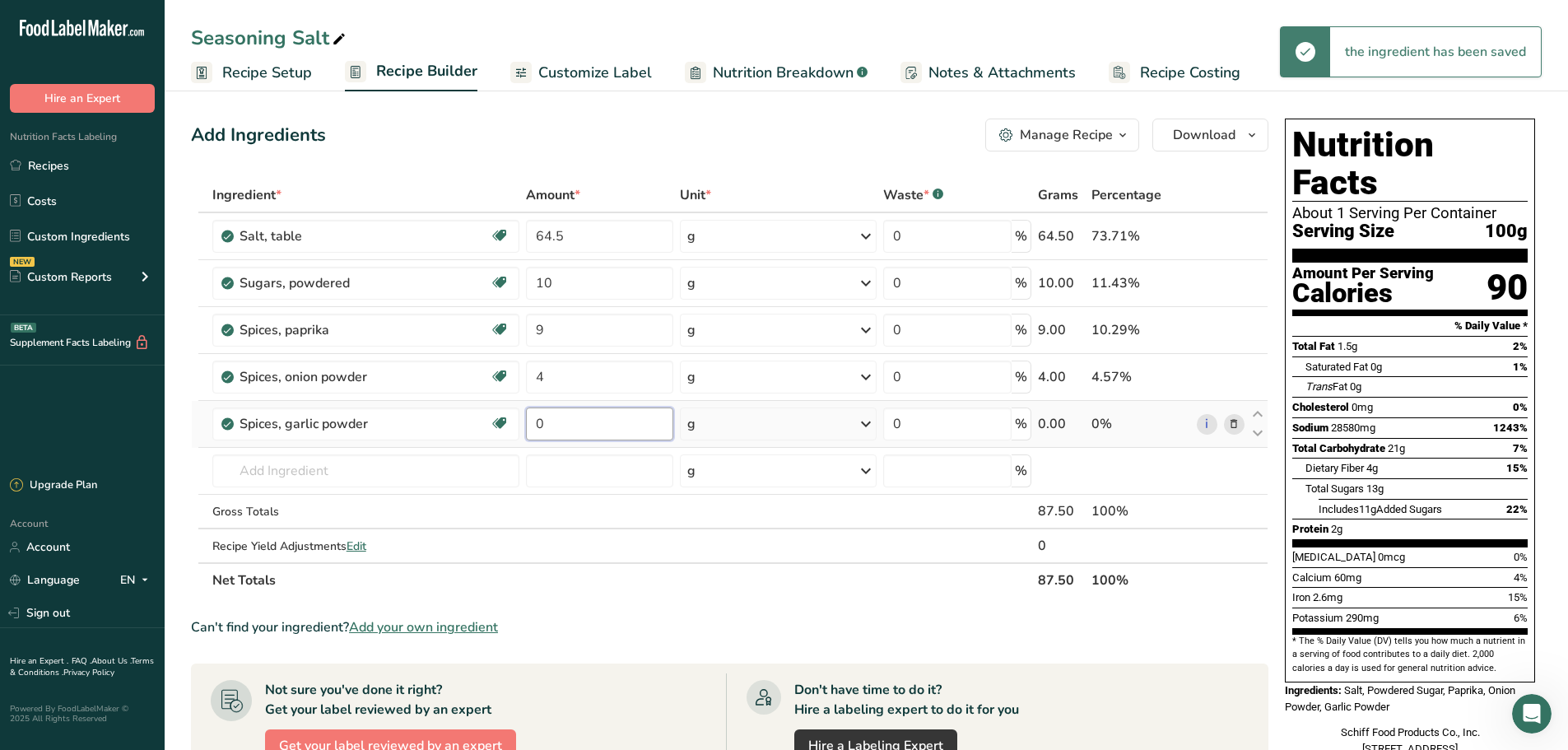
click at [567, 423] on input "0" at bounding box center [600, 424] width 148 height 33
type input "4"
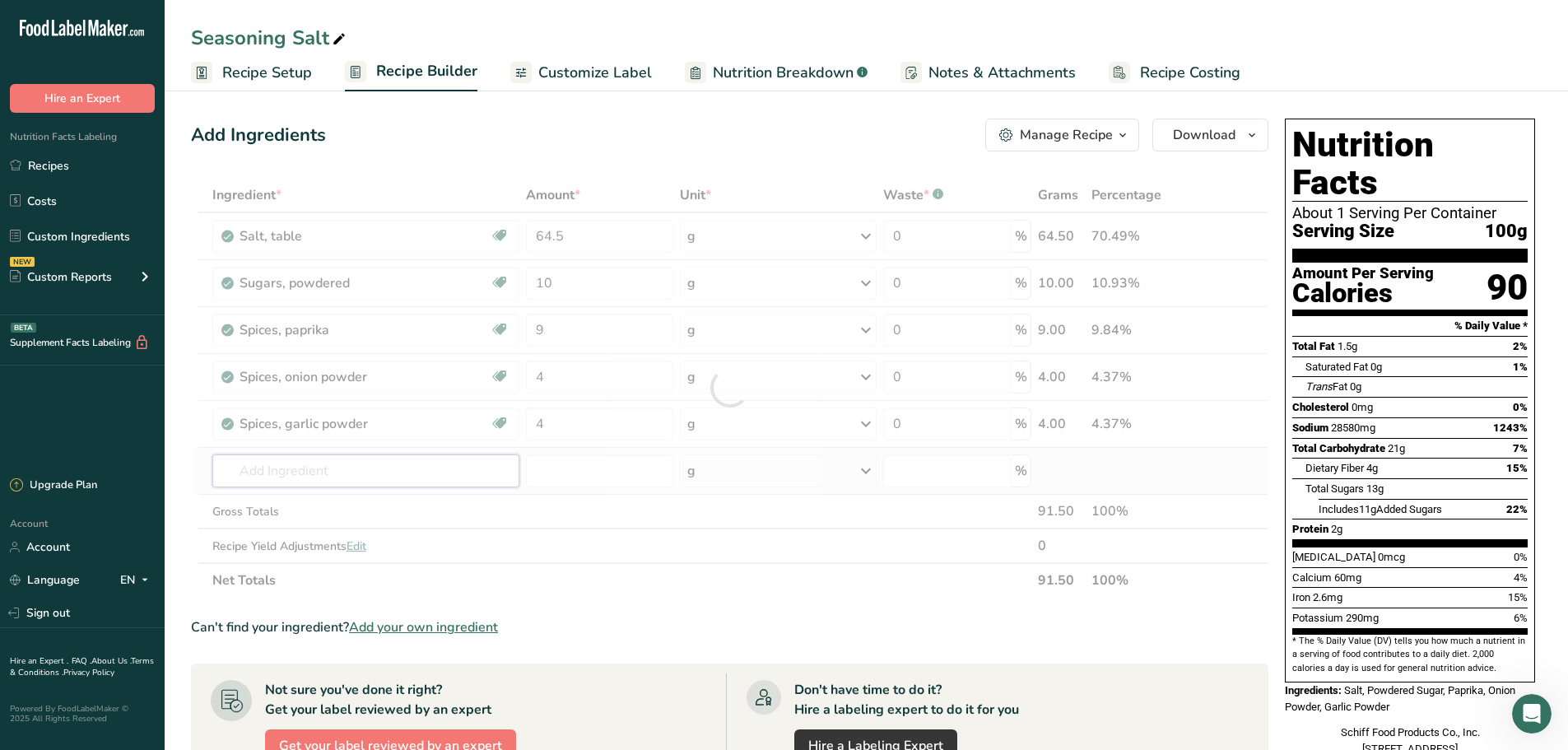
click at [295, 476] on div "Ingredient * Amount * Unit * Waste * .a-a{fill:#347362;}.b-a{fill:#fff;} Grams …" at bounding box center [730, 387] width 1077 height 420
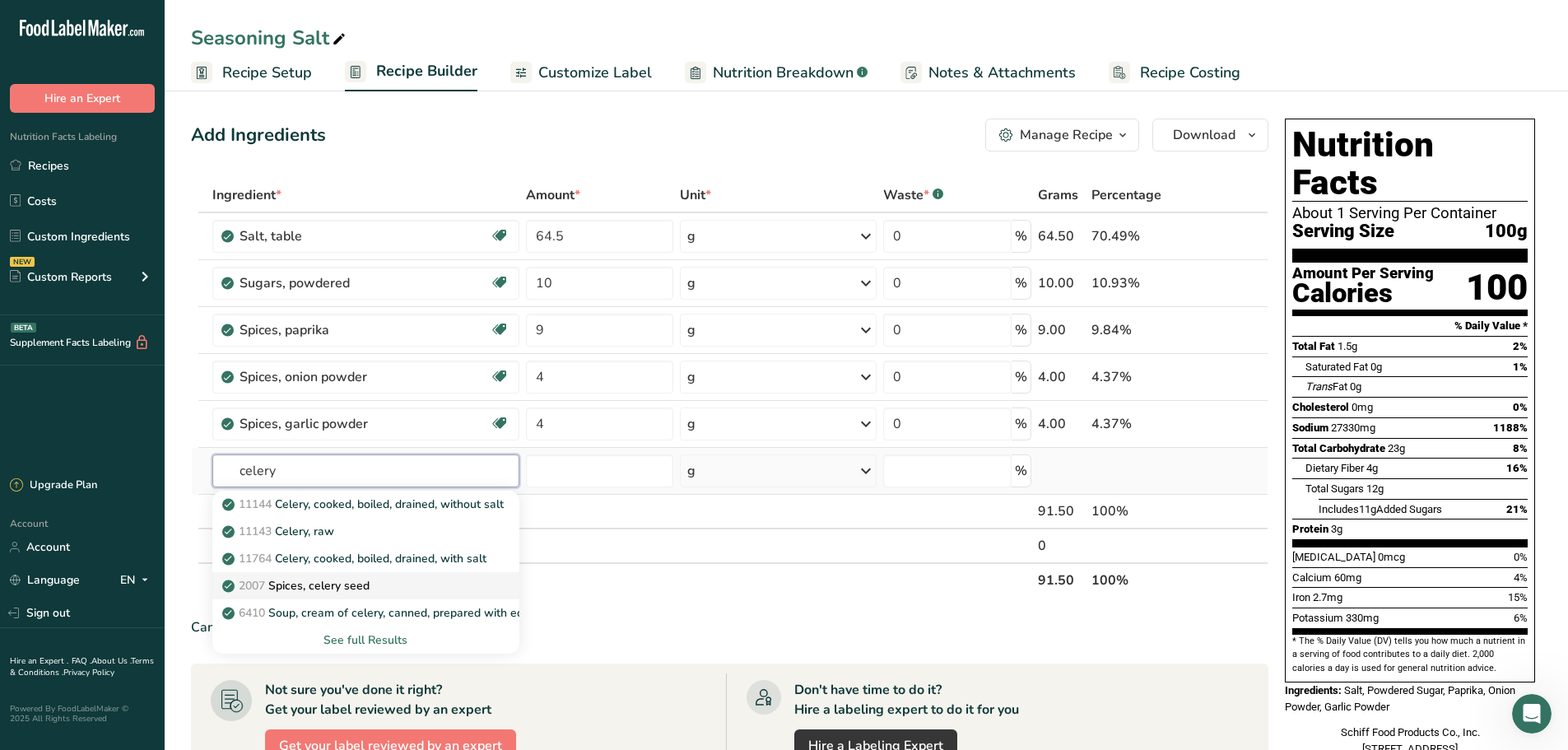
type input "celery"
click at [346, 586] on p "2007 Spices, celery seed" at bounding box center [298, 586] width 144 height 18
type input "Spices, celery seed"
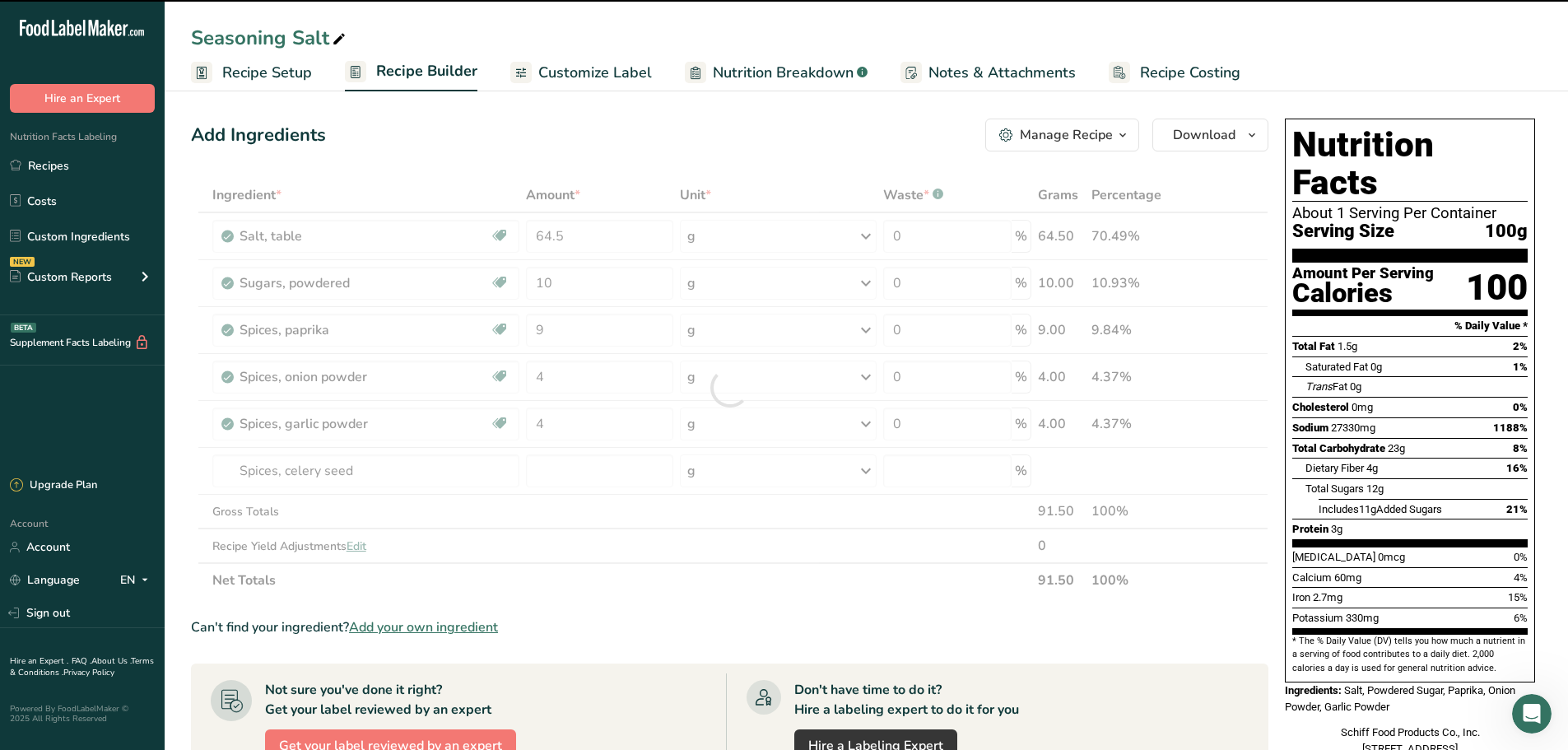
type input "0"
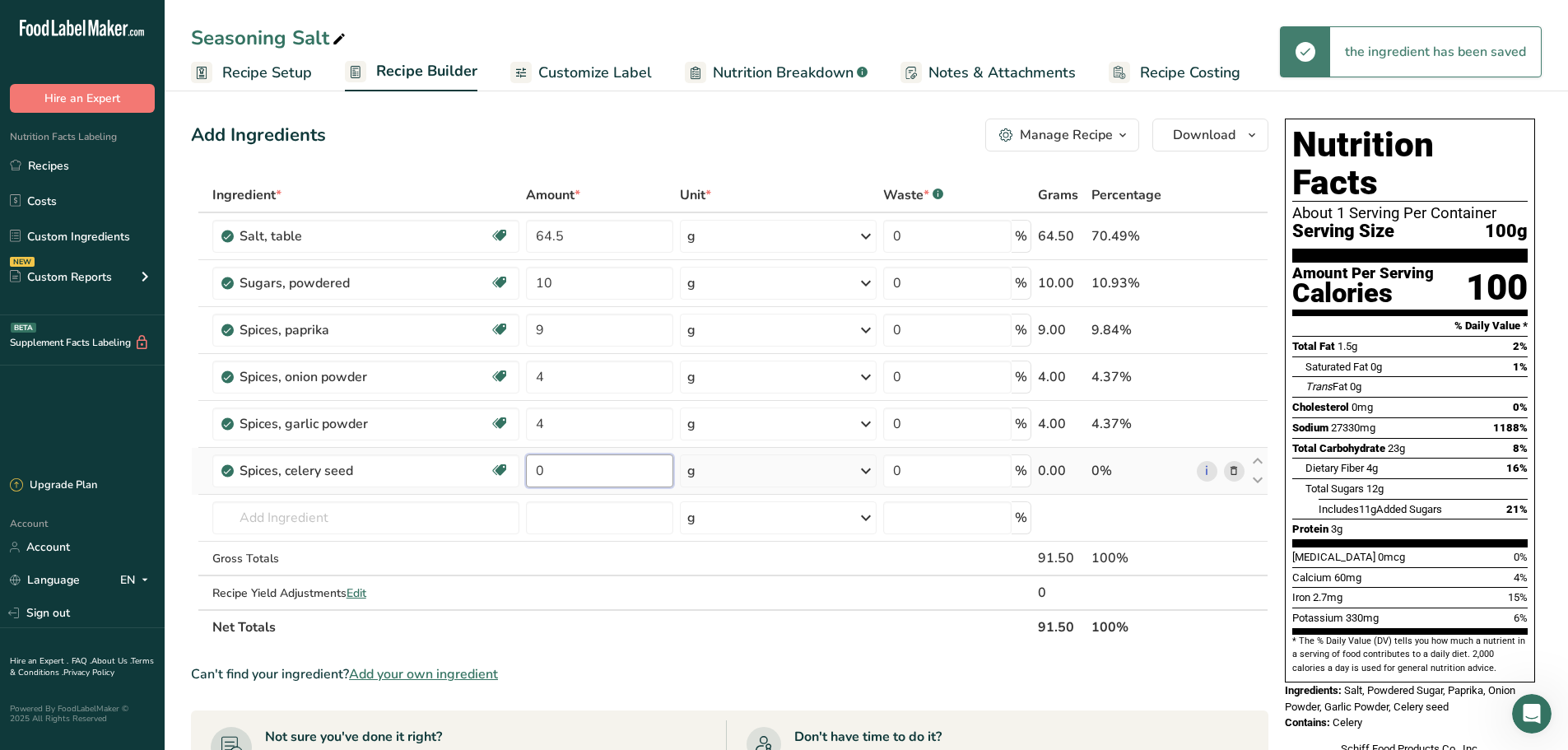
click at [563, 470] on input "0" at bounding box center [600, 471] width 148 height 33
type input "4"
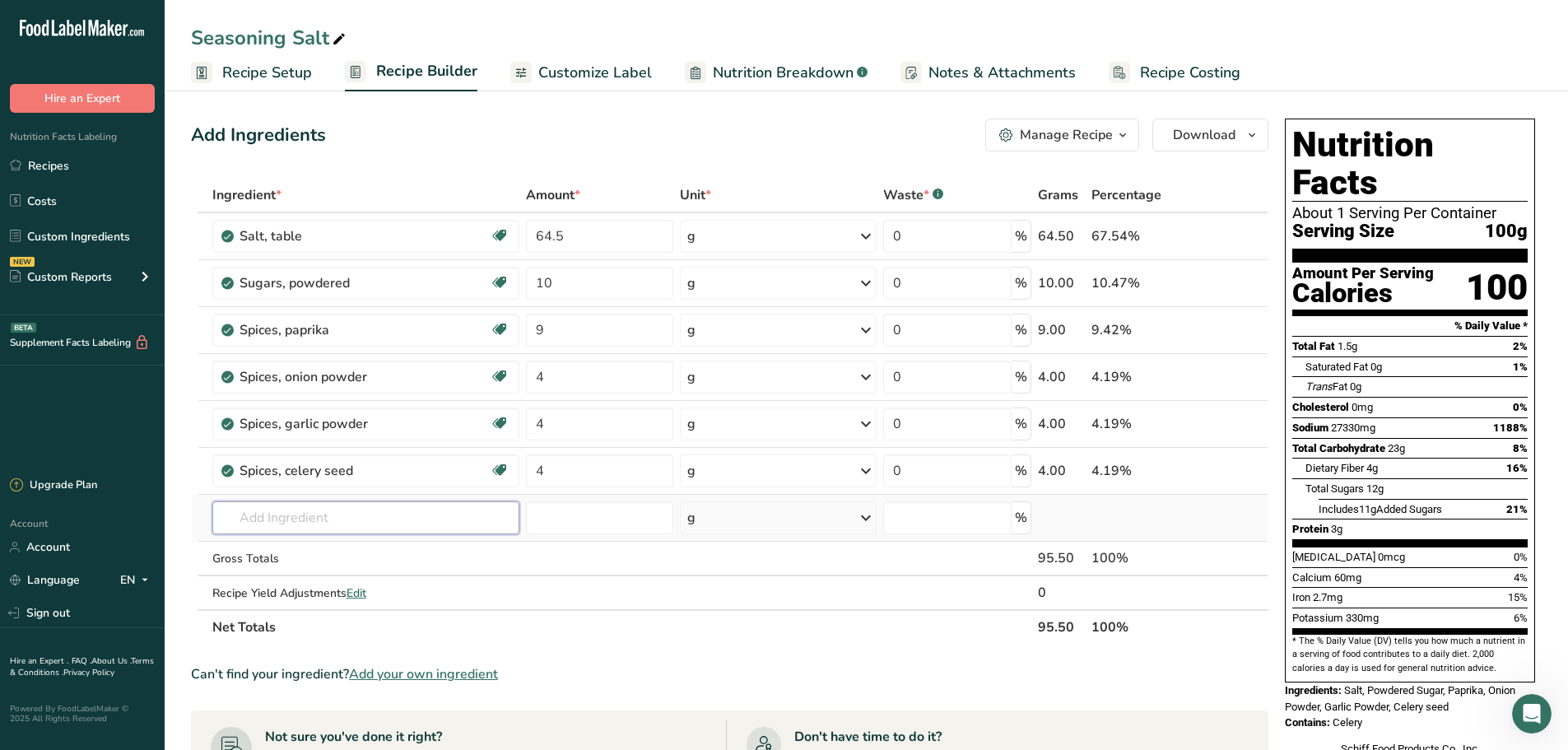
click at [362, 519] on div "Ingredient * Amount * Unit * Waste * .a-a{fill:#347362;}.b-a{fill:#fff;} Grams …" at bounding box center [730, 411] width 1077 height 467
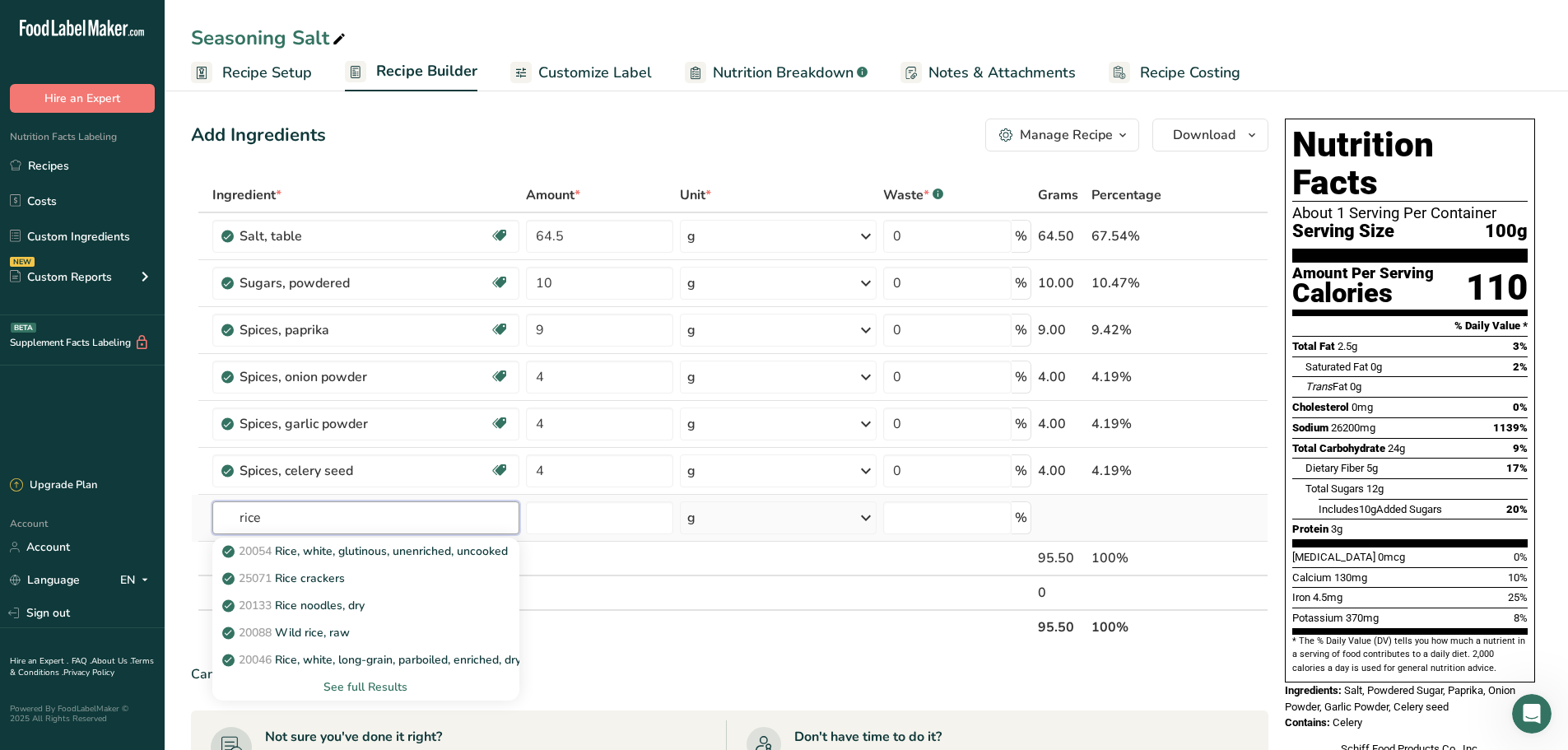
type input "rice"
click at [377, 684] on div "See full Results" at bounding box center [366, 686] width 280 height 18
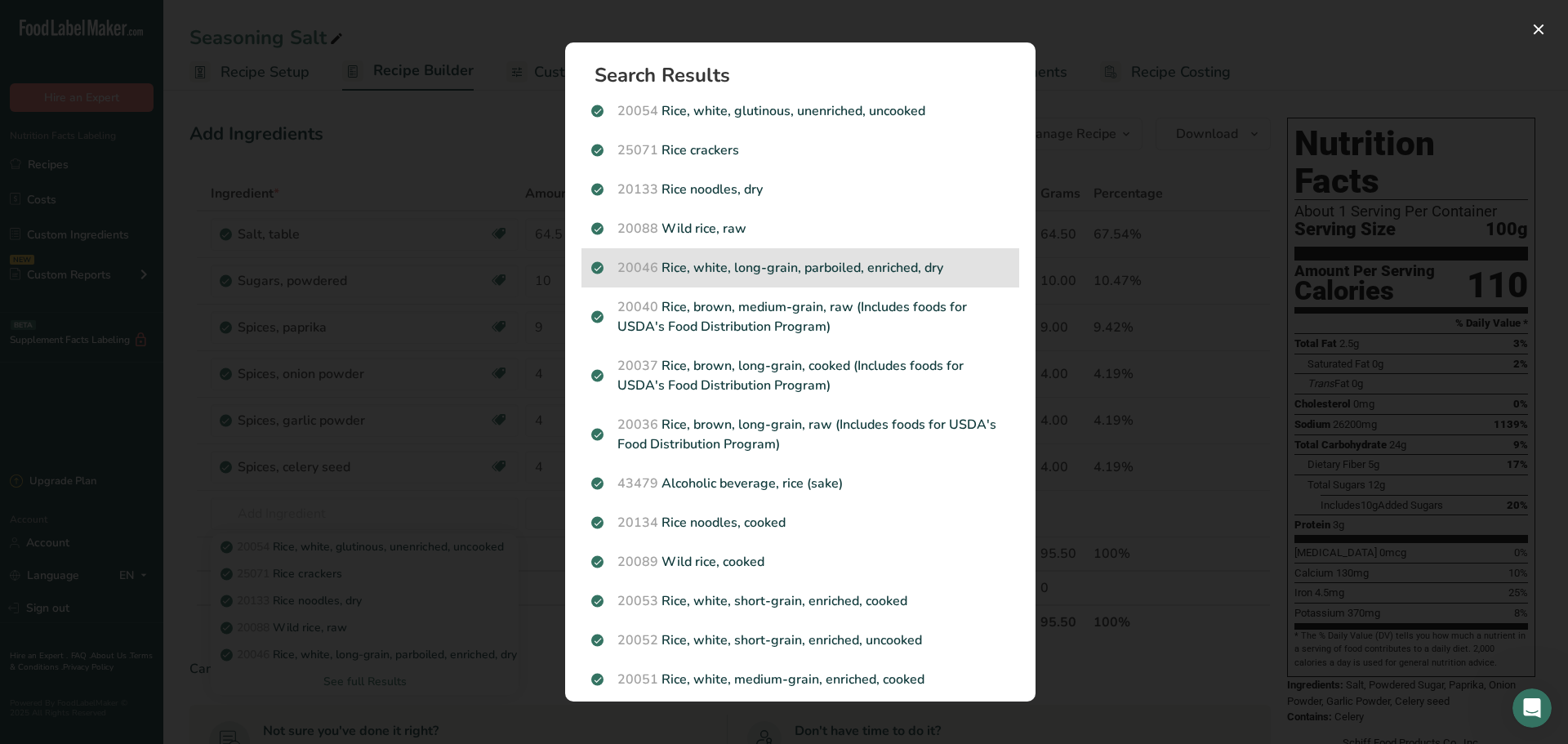
click at [770, 270] on p "20046 Rice, white, long-grain, parboiled, enriched, dry" at bounding box center [800, 267] width 418 height 19
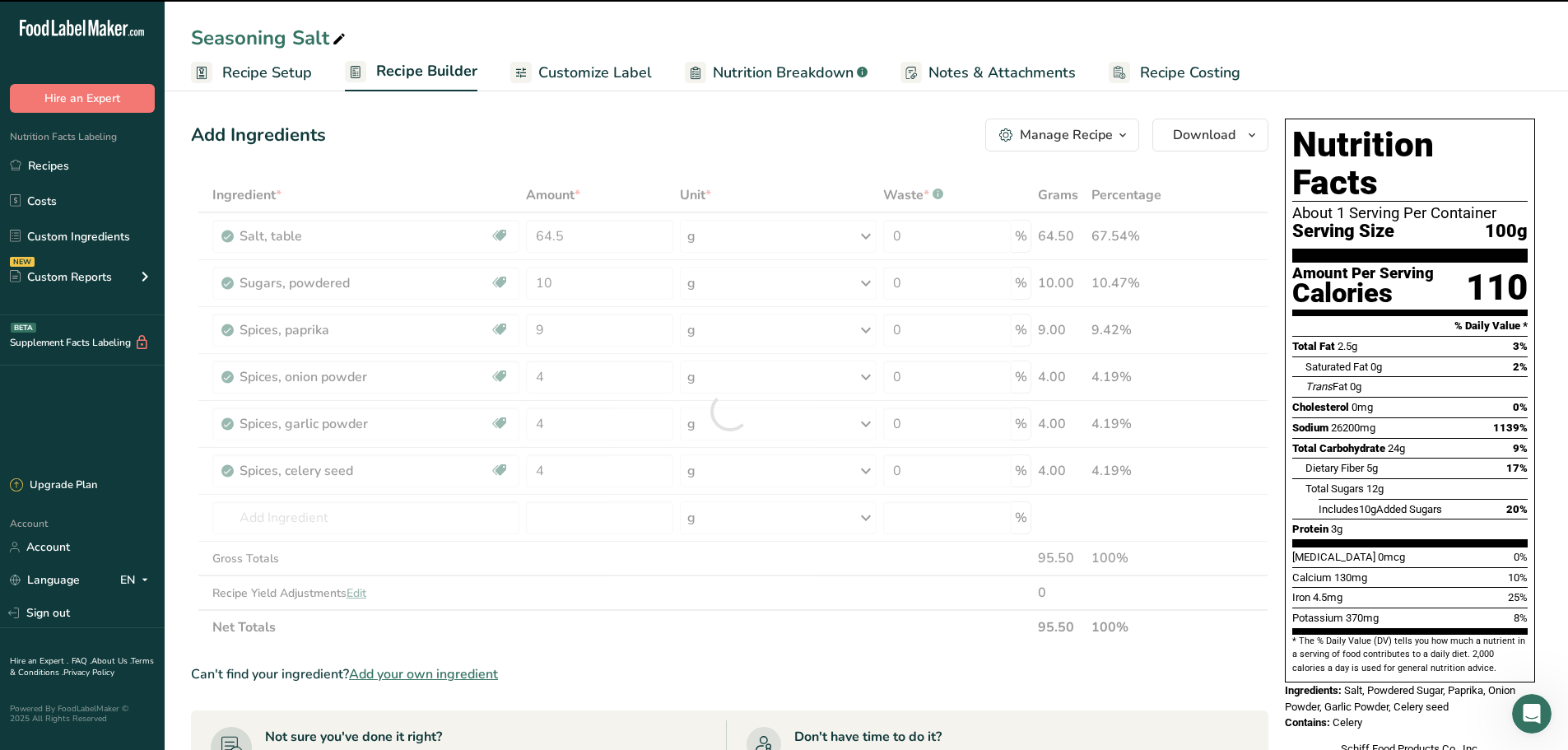
type input "0"
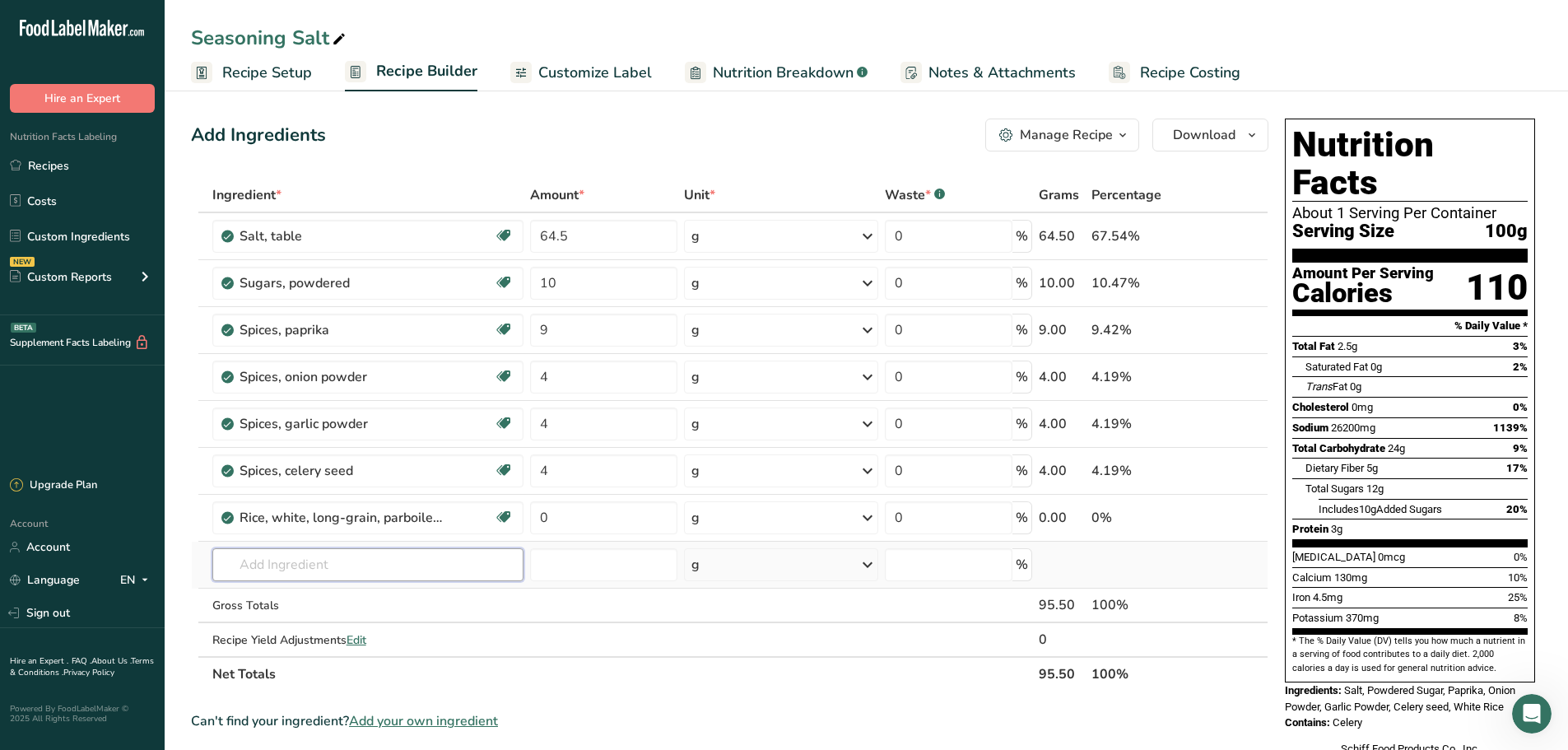
click at [295, 559] on input "text" at bounding box center [368, 565] width 312 height 33
click at [556, 520] on input "0" at bounding box center [603, 518] width 147 height 33
type input "3"
click at [314, 568] on div "Ingredient * Amount * Unit * Waste * .a-a{fill:#347362;}.b-a{fill:#fff;} Grams …" at bounding box center [730, 435] width 1077 height 514
type input "black pepper"
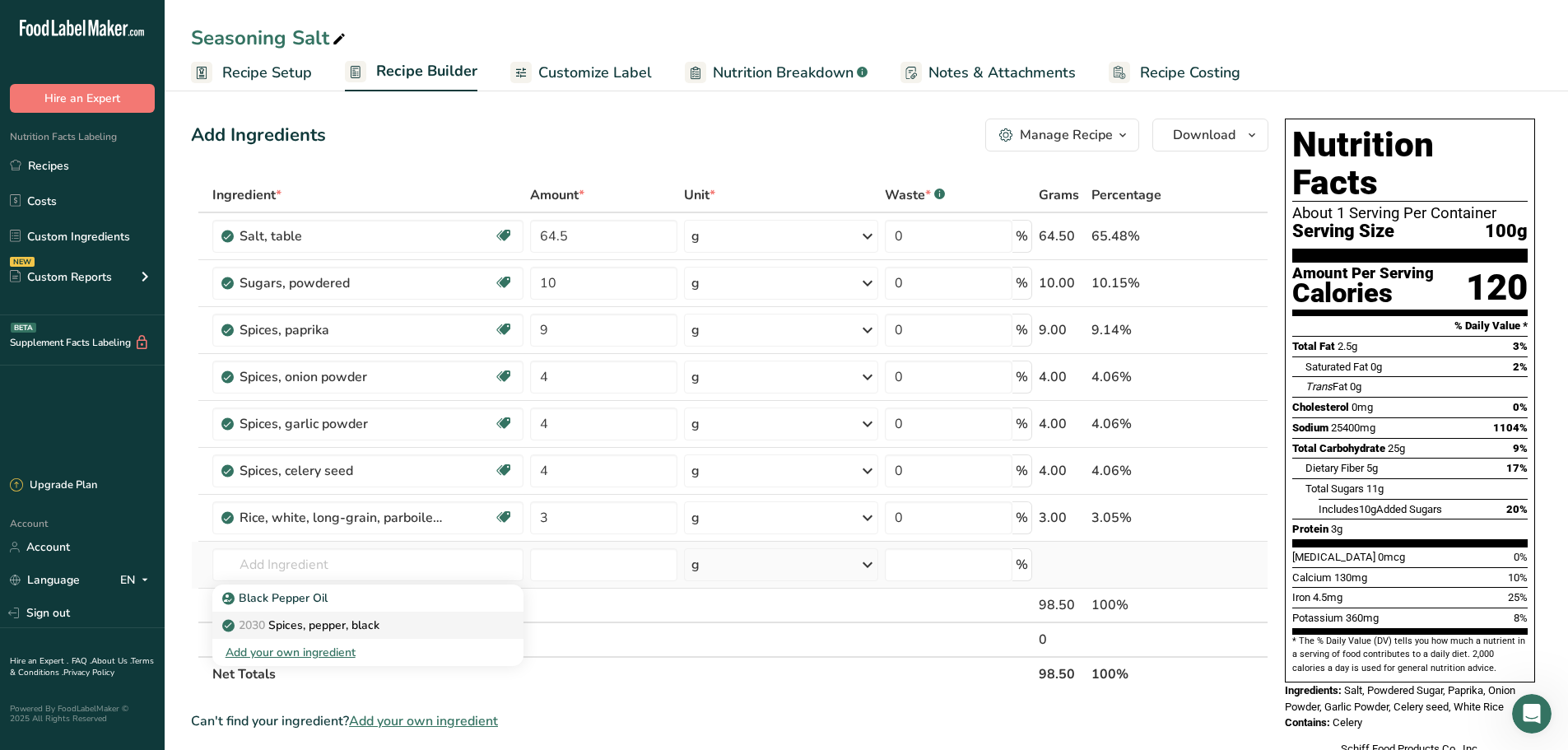
click at [329, 629] on p "2030 Spices, pepper, black" at bounding box center [303, 625] width 154 height 18
type input "Spices, pepper, black"
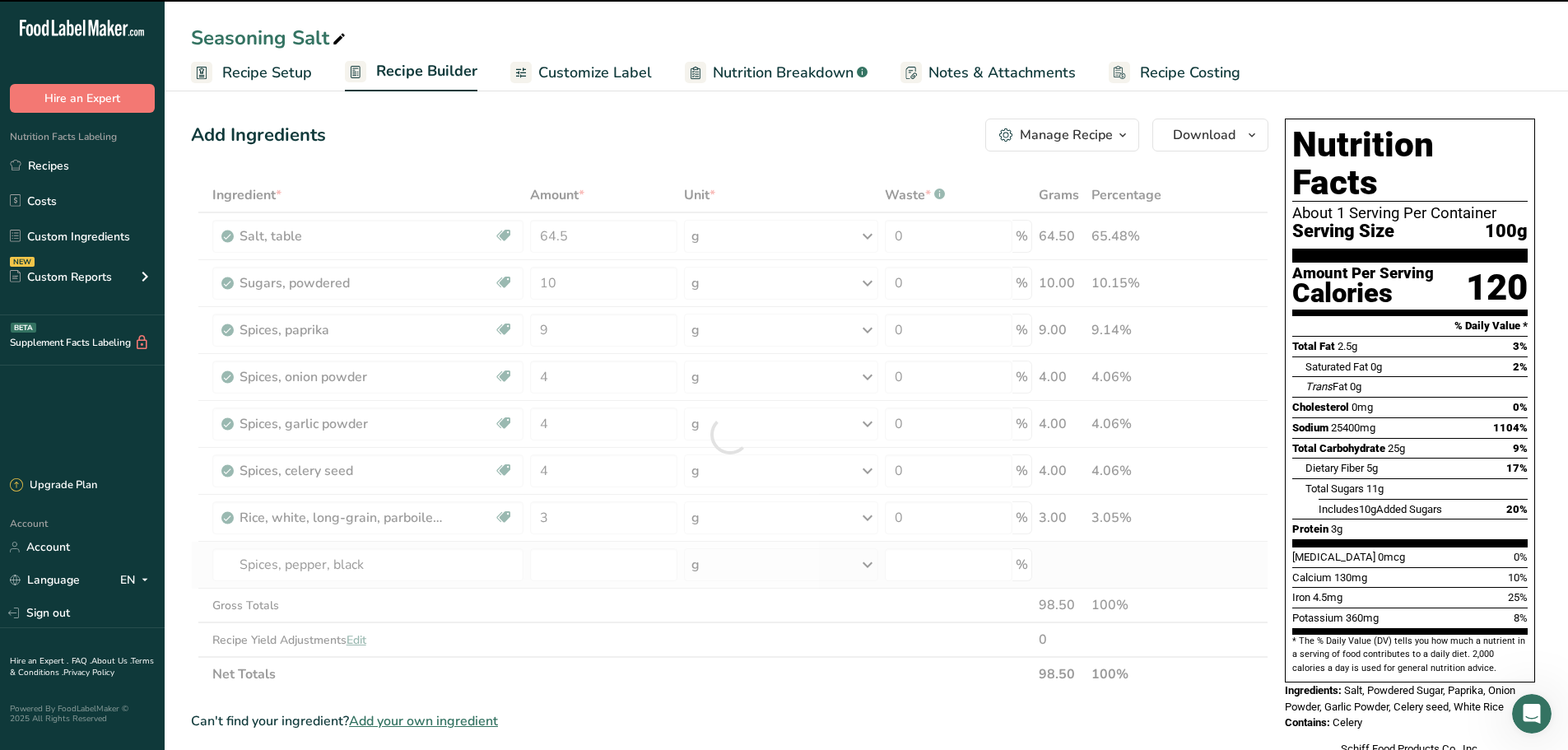
type input "0"
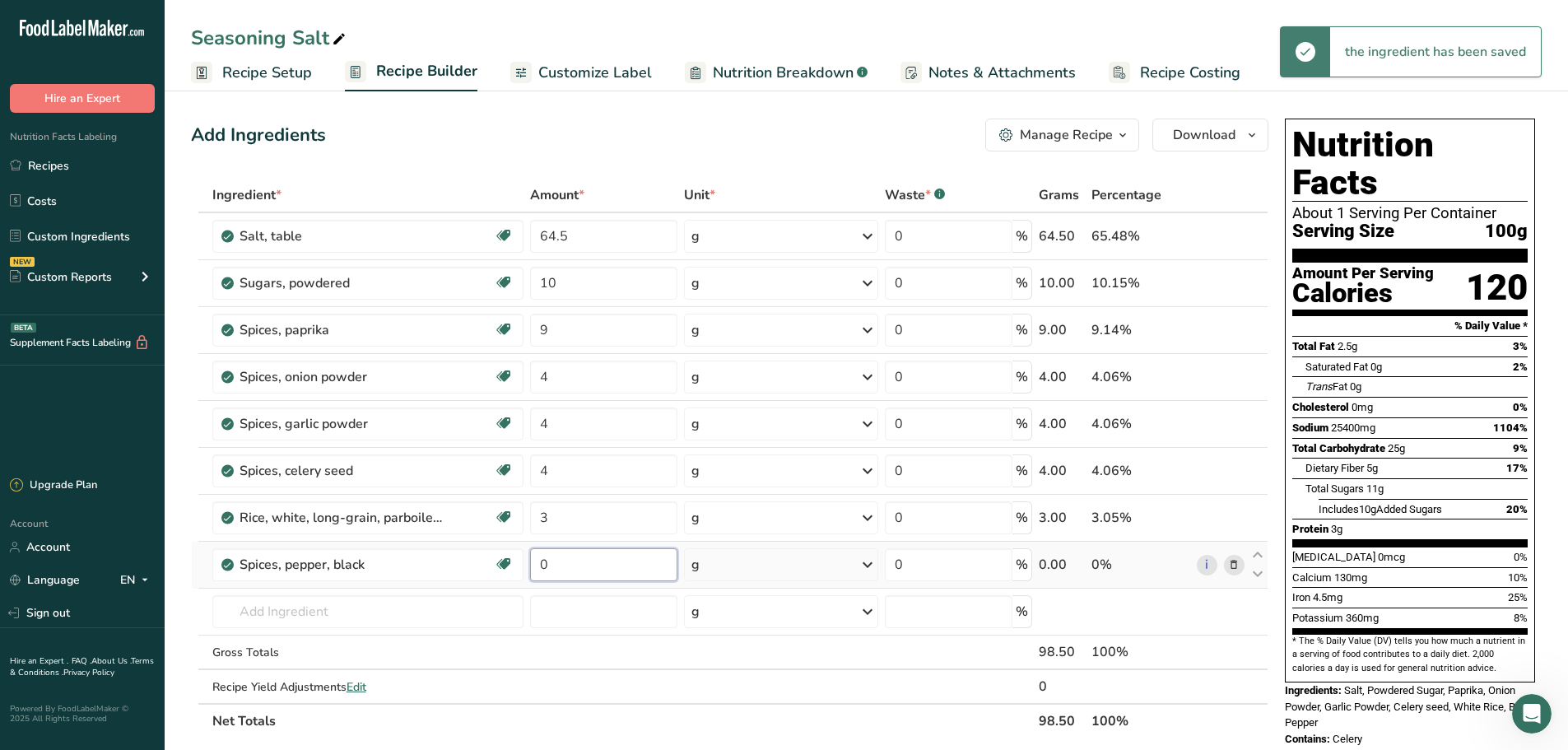
click at [561, 563] on input "0" at bounding box center [603, 565] width 147 height 33
type input "1"
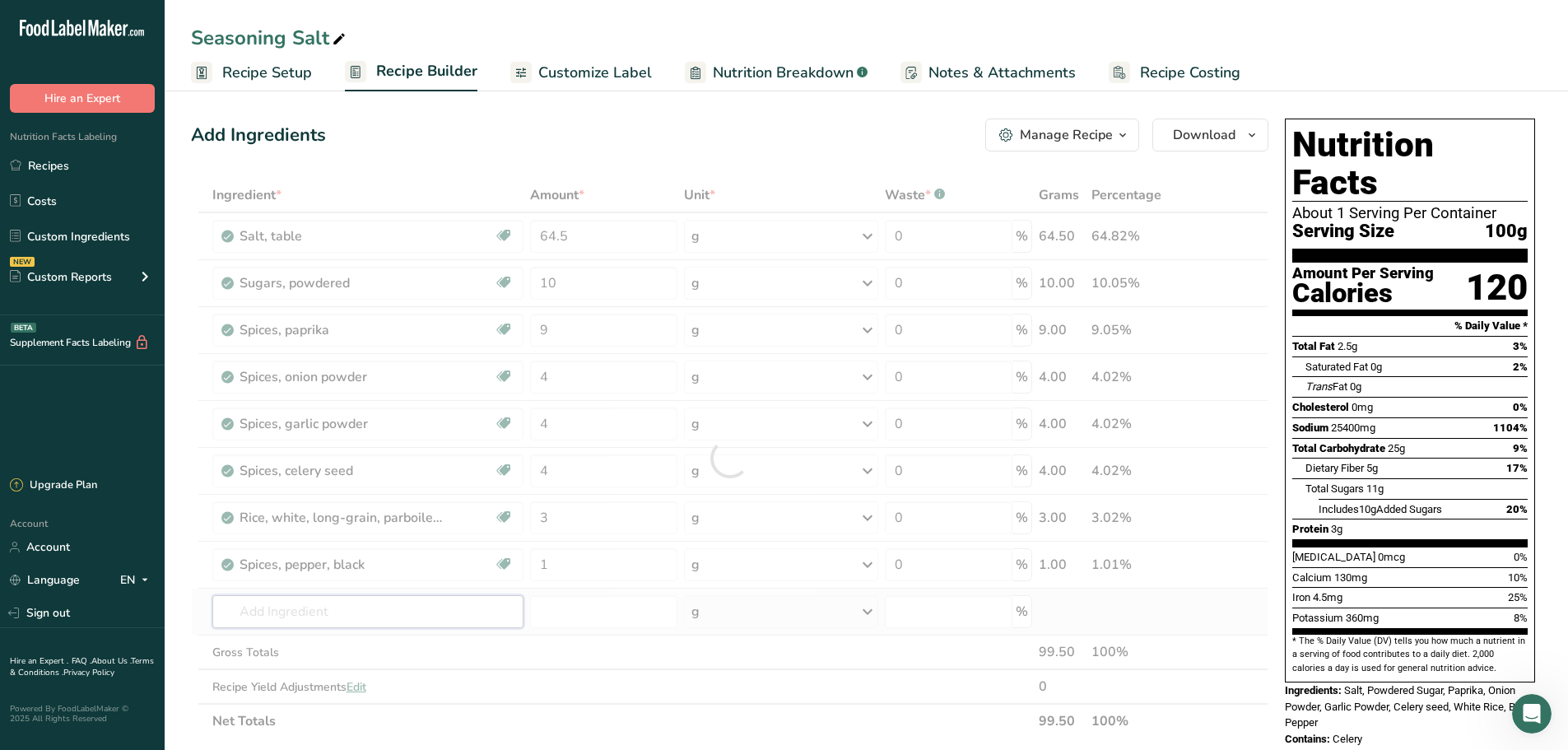
click at [330, 616] on div "Ingredient * Amount * Unit * Waste * .a-a{fill:#347362;}.b-a{fill:#fff;} Grams …" at bounding box center [730, 458] width 1077 height 561
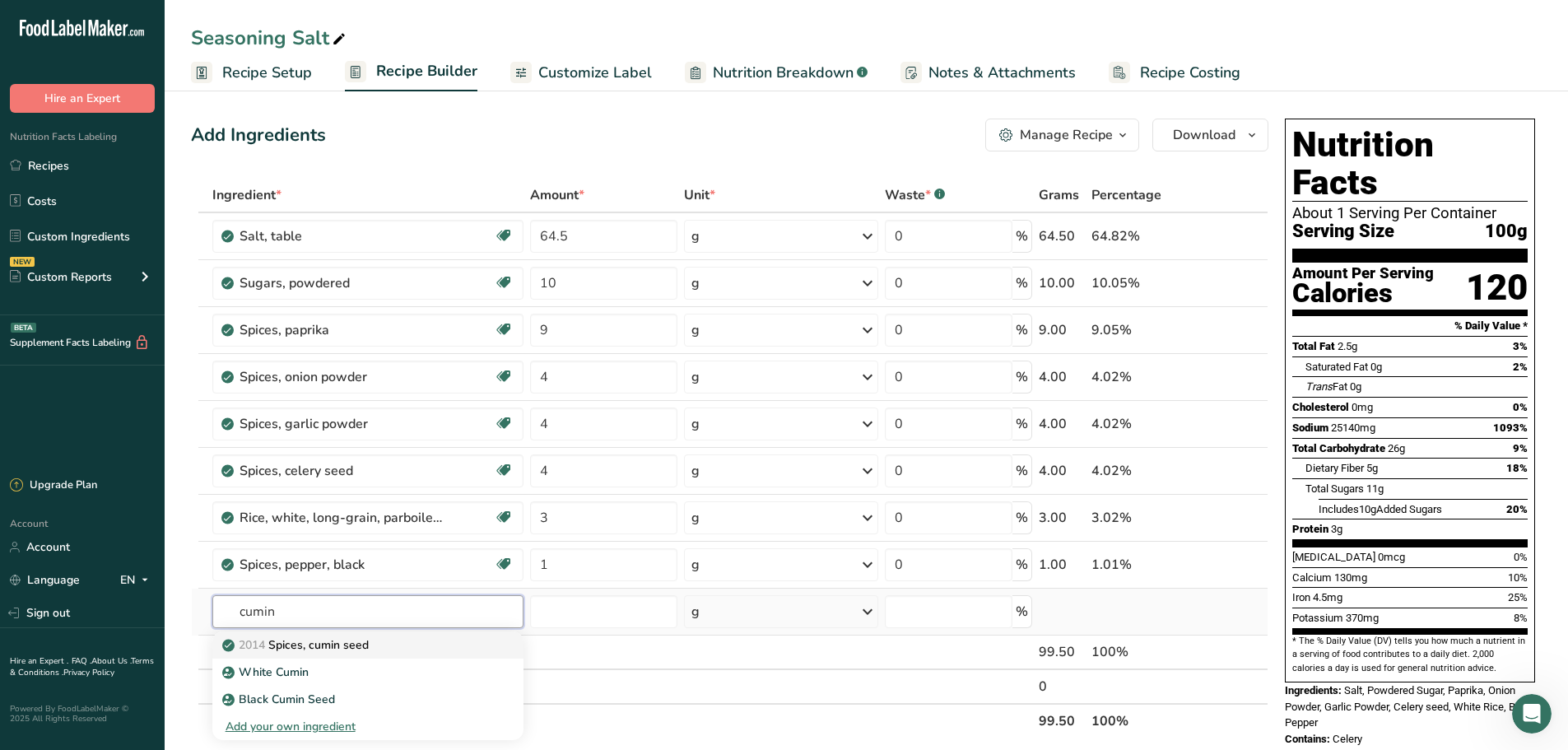
type input "cumin"
click at [338, 648] on p "2014 Spices, cumin seed" at bounding box center [297, 645] width 143 height 18
type input "Spices, cumin seed"
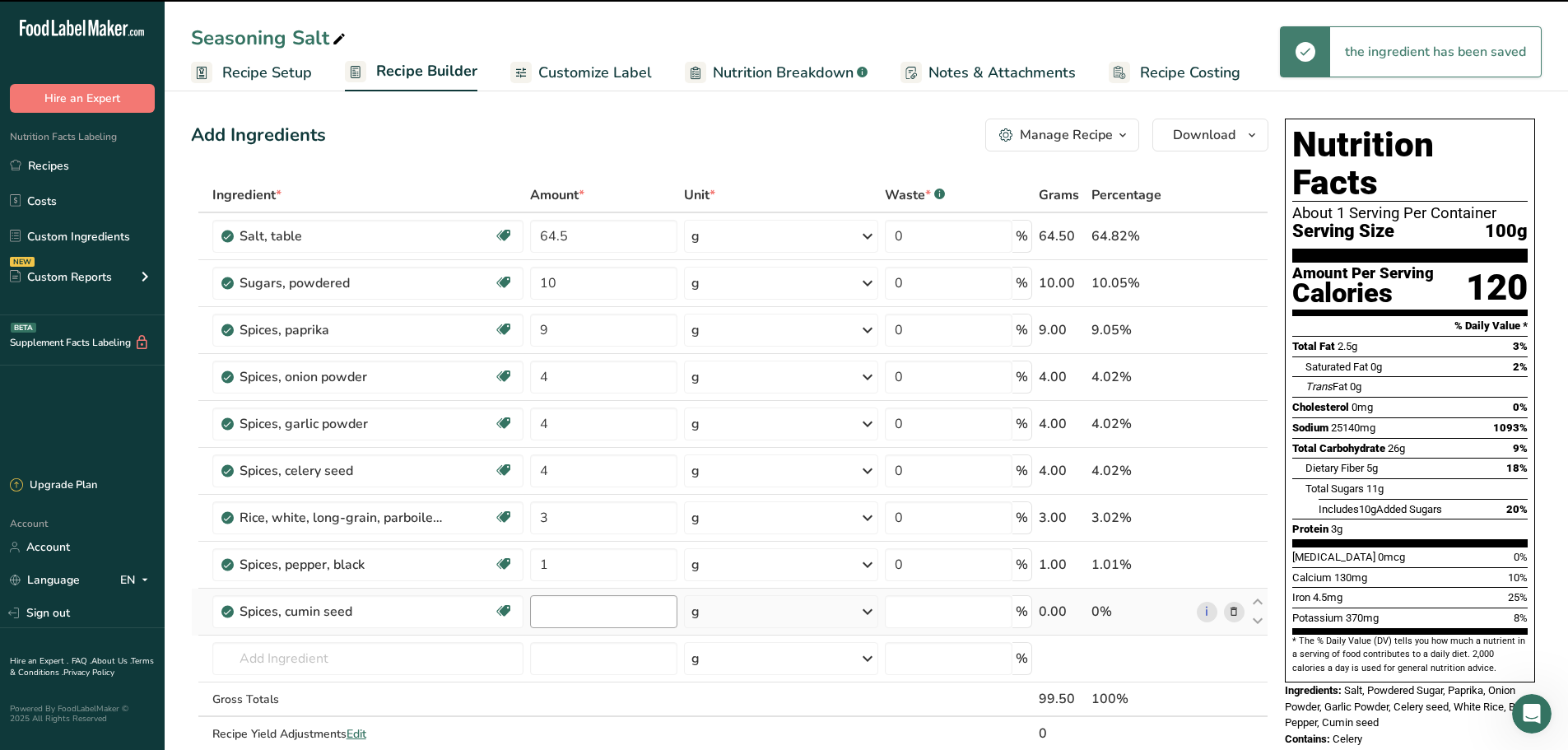
type input "0"
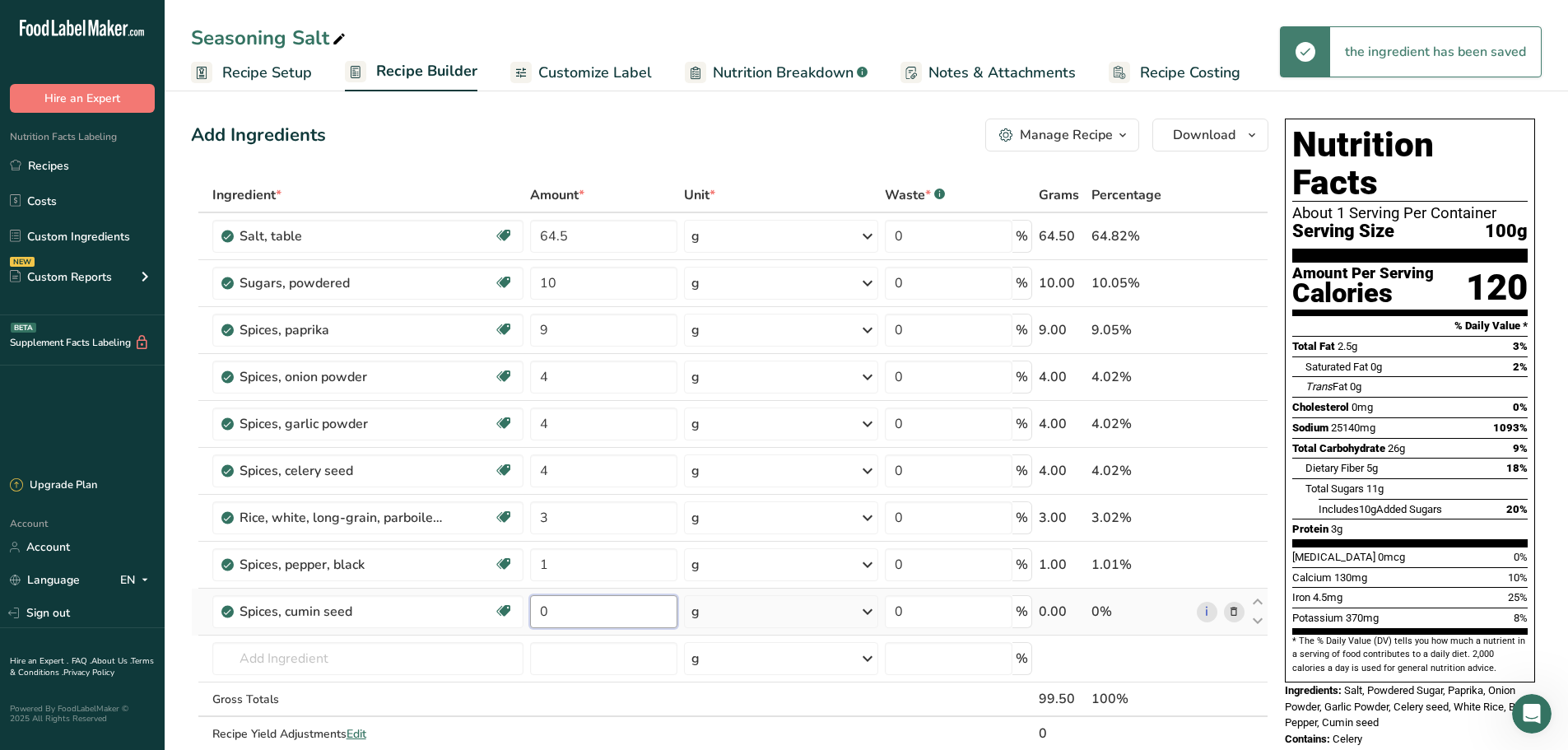
click at [611, 615] on input "0" at bounding box center [603, 612] width 147 height 33
type input "0.2"
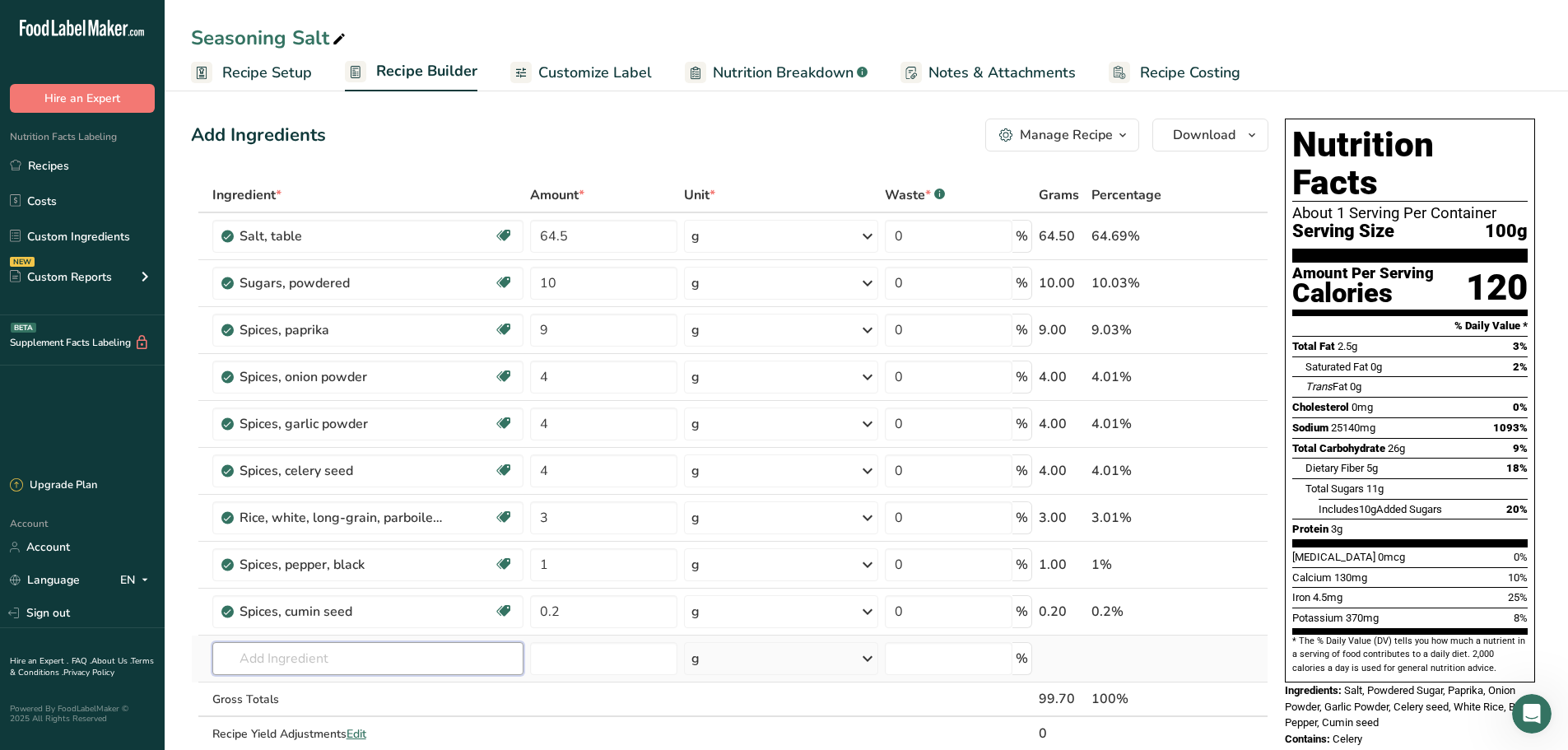
click at [337, 665] on div "Ingredient * Amount * Unit * Waste * .a-a{fill:#347362;}.b-a{fill:#fff;} Grams …" at bounding box center [730, 482] width 1077 height 608
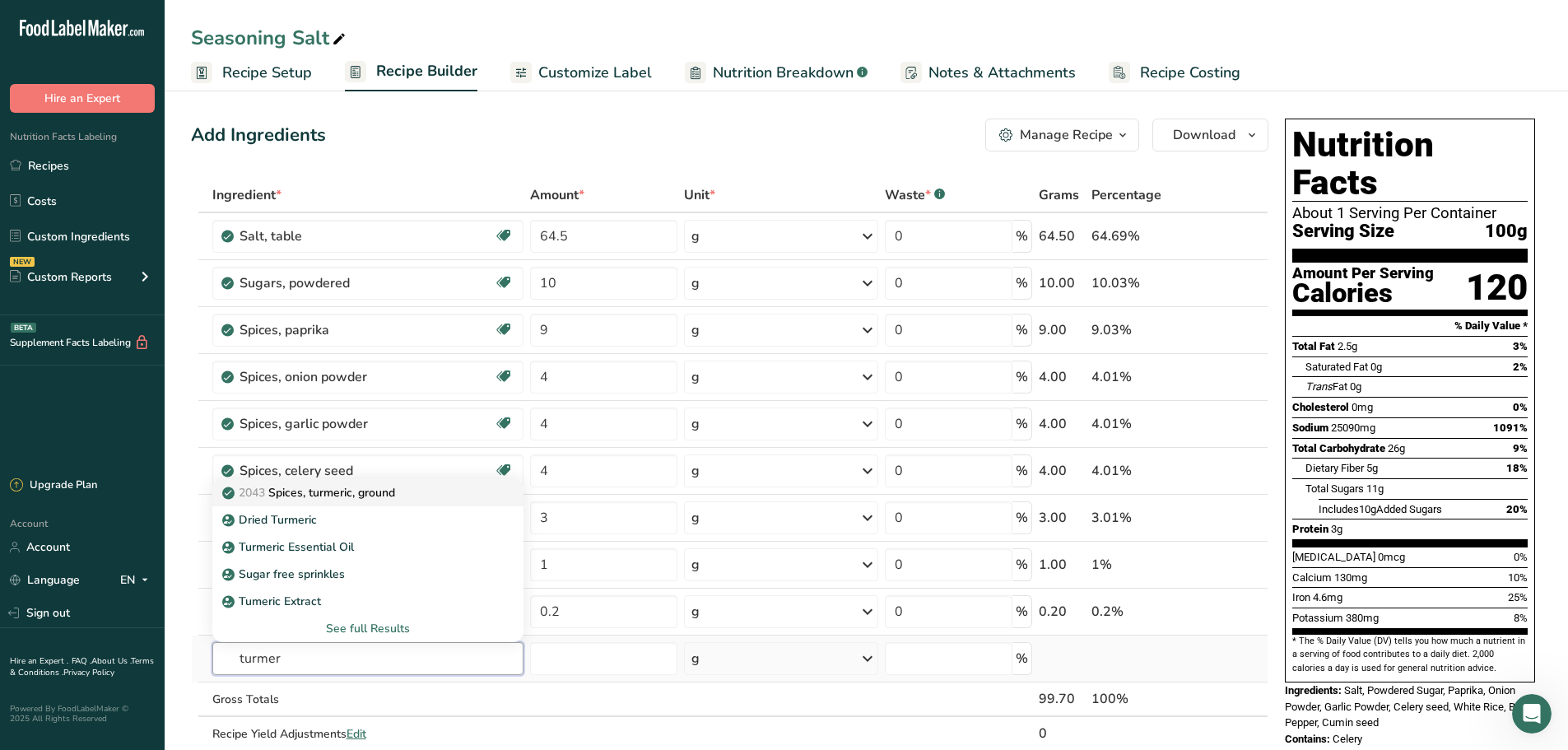
type input "turmer"
click at [349, 494] on p "2043 Spices, turmeric, ground" at bounding box center [311, 493] width 170 height 18
type input "Spices, turmeric, ground"
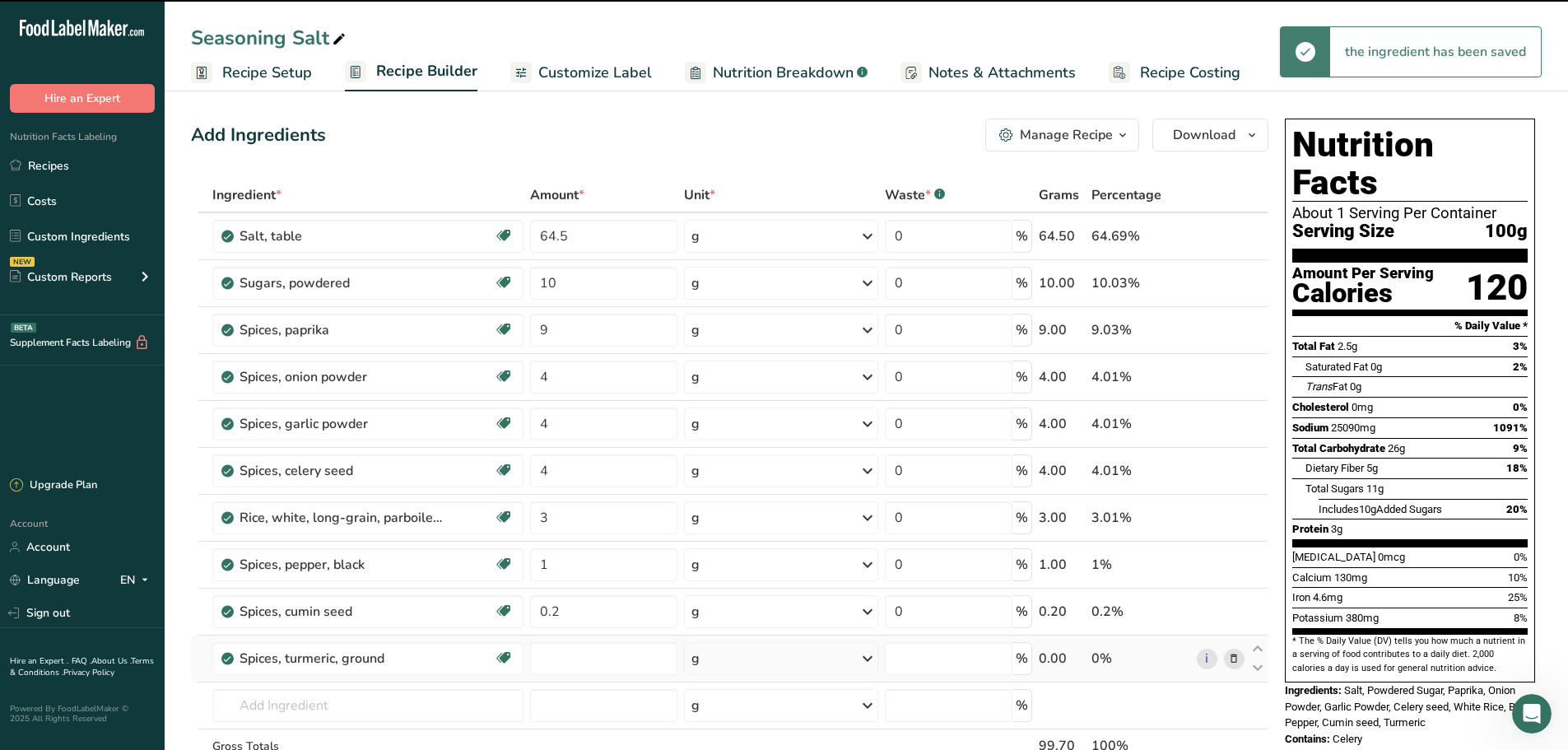
type input "0"
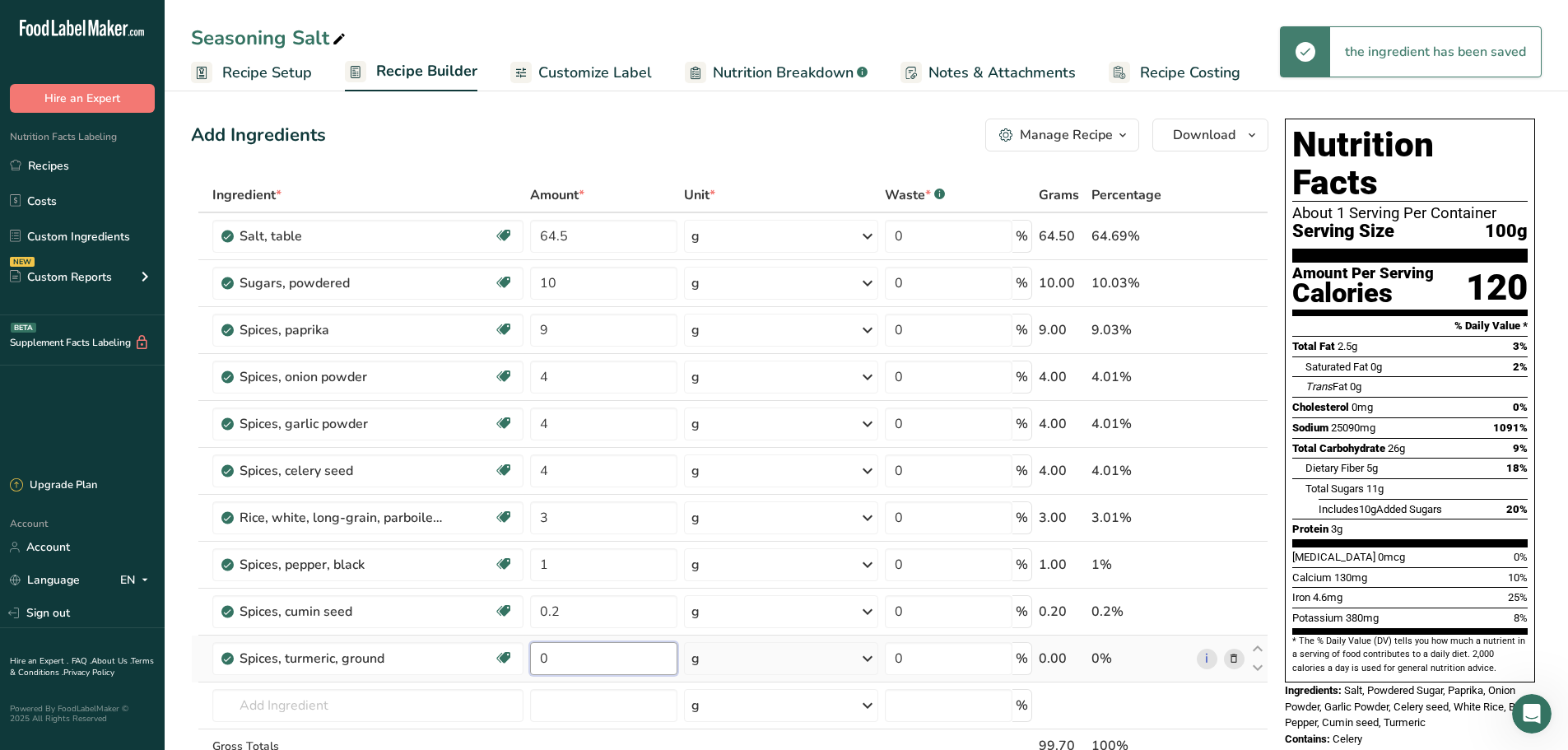
click at [565, 654] on input "0" at bounding box center [603, 659] width 147 height 33
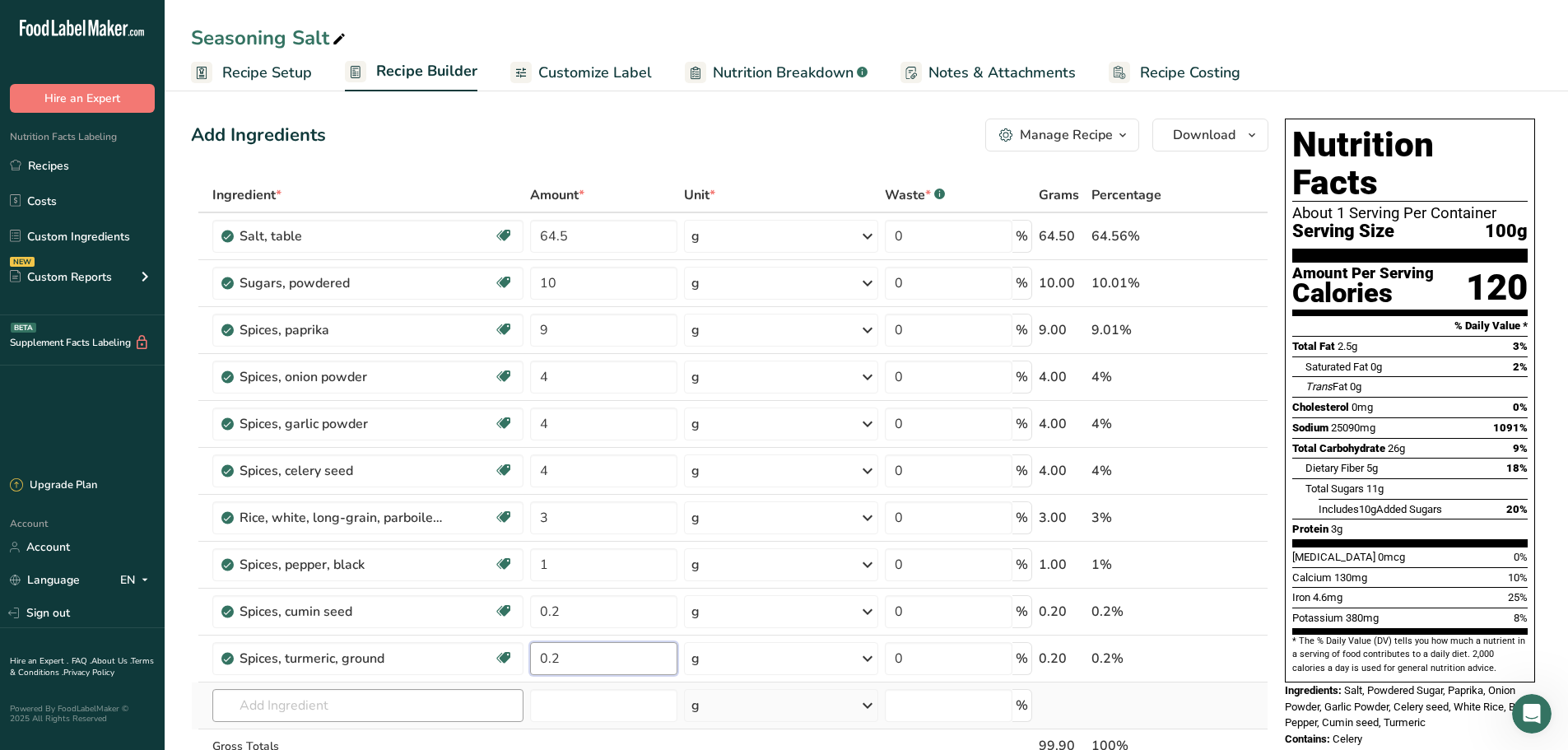
type input "0.2"
click at [299, 710] on div "Ingredient * Amount * Unit * Waste * .a-a{fill:#347362;}.b-a{fill:#fff;} Grams …" at bounding box center [730, 505] width 1077 height 654
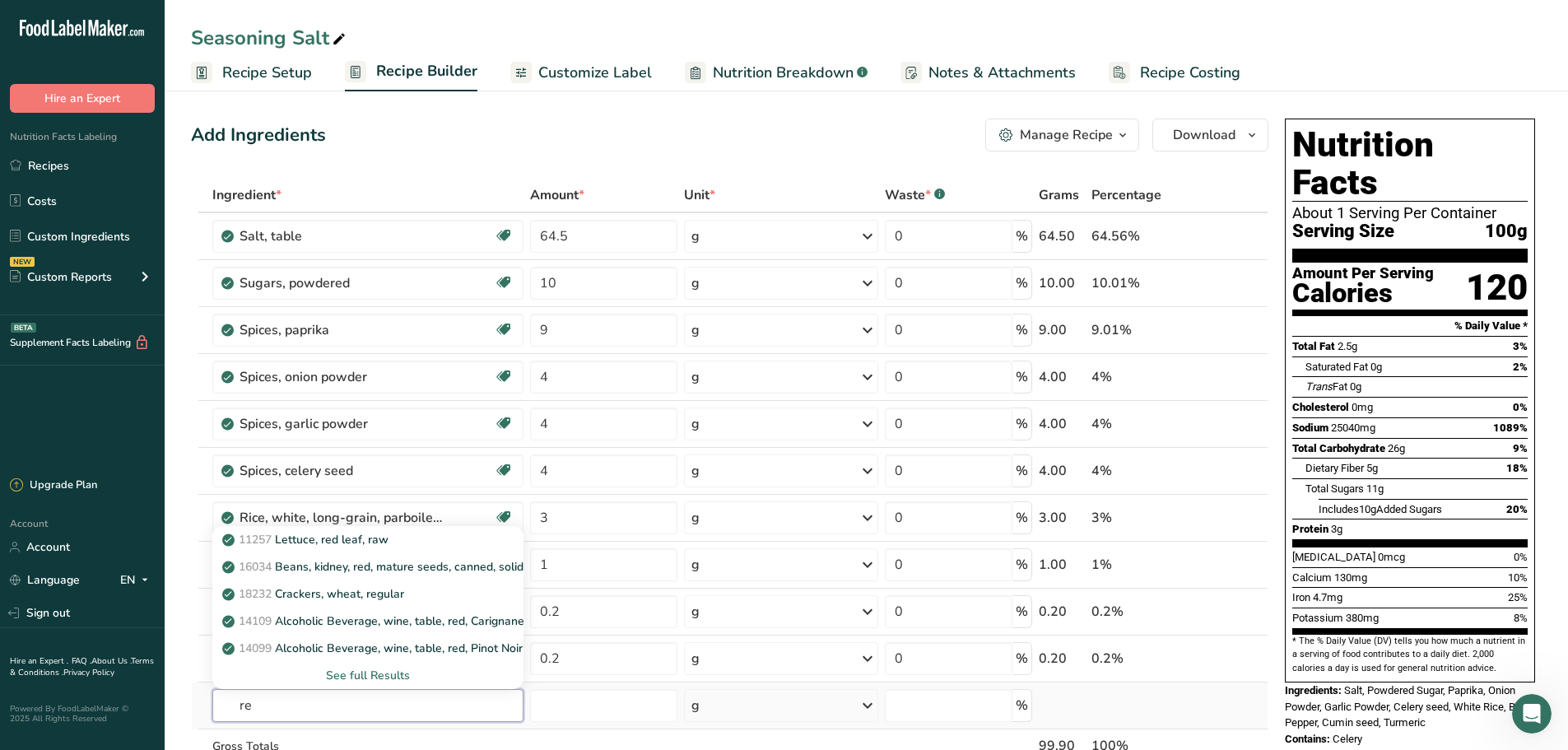
type input "r"
type input "chili"
click at [369, 542] on p "2009 Spices, chili powder" at bounding box center [300, 540] width 148 height 18
type input "Spices, chili powder"
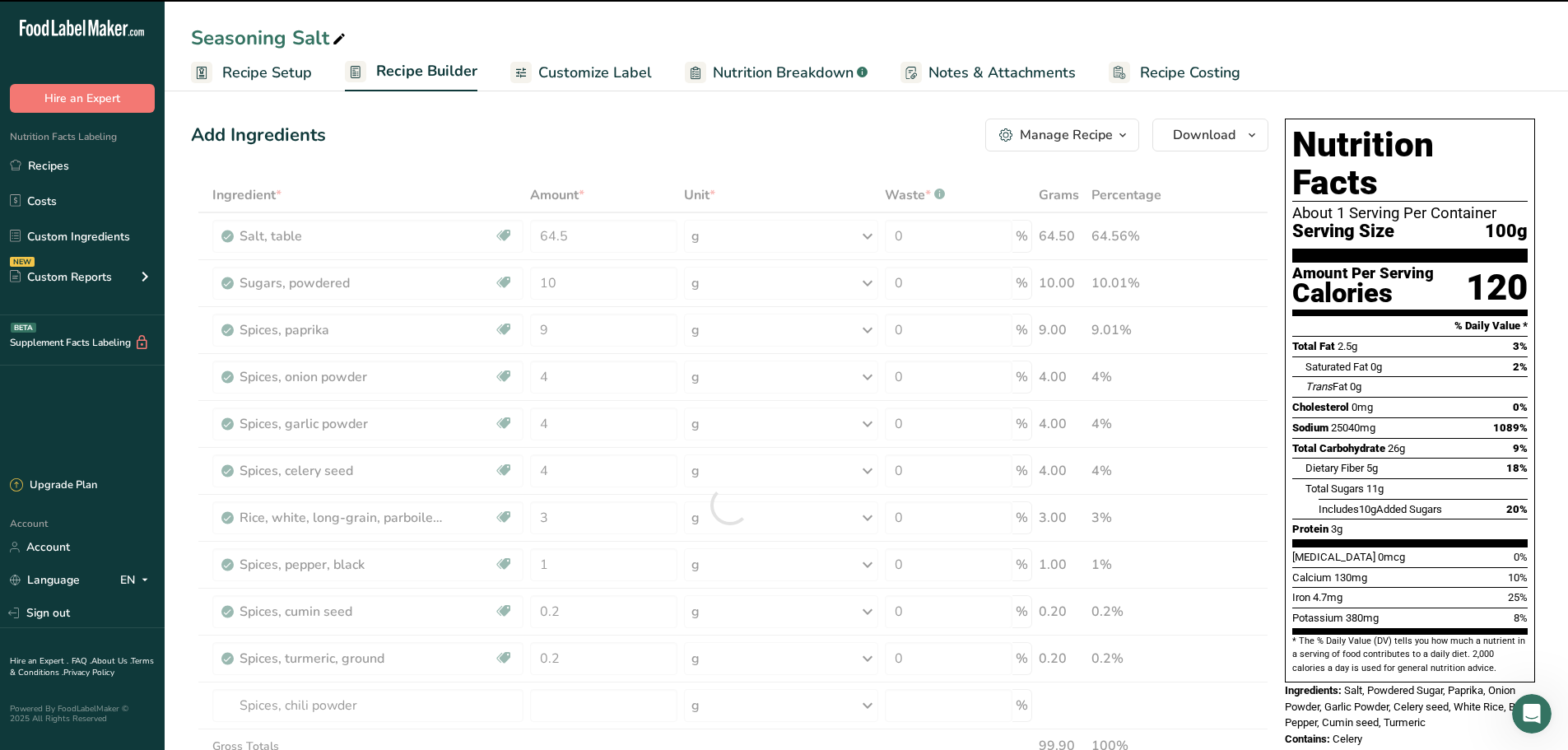
type input "0"
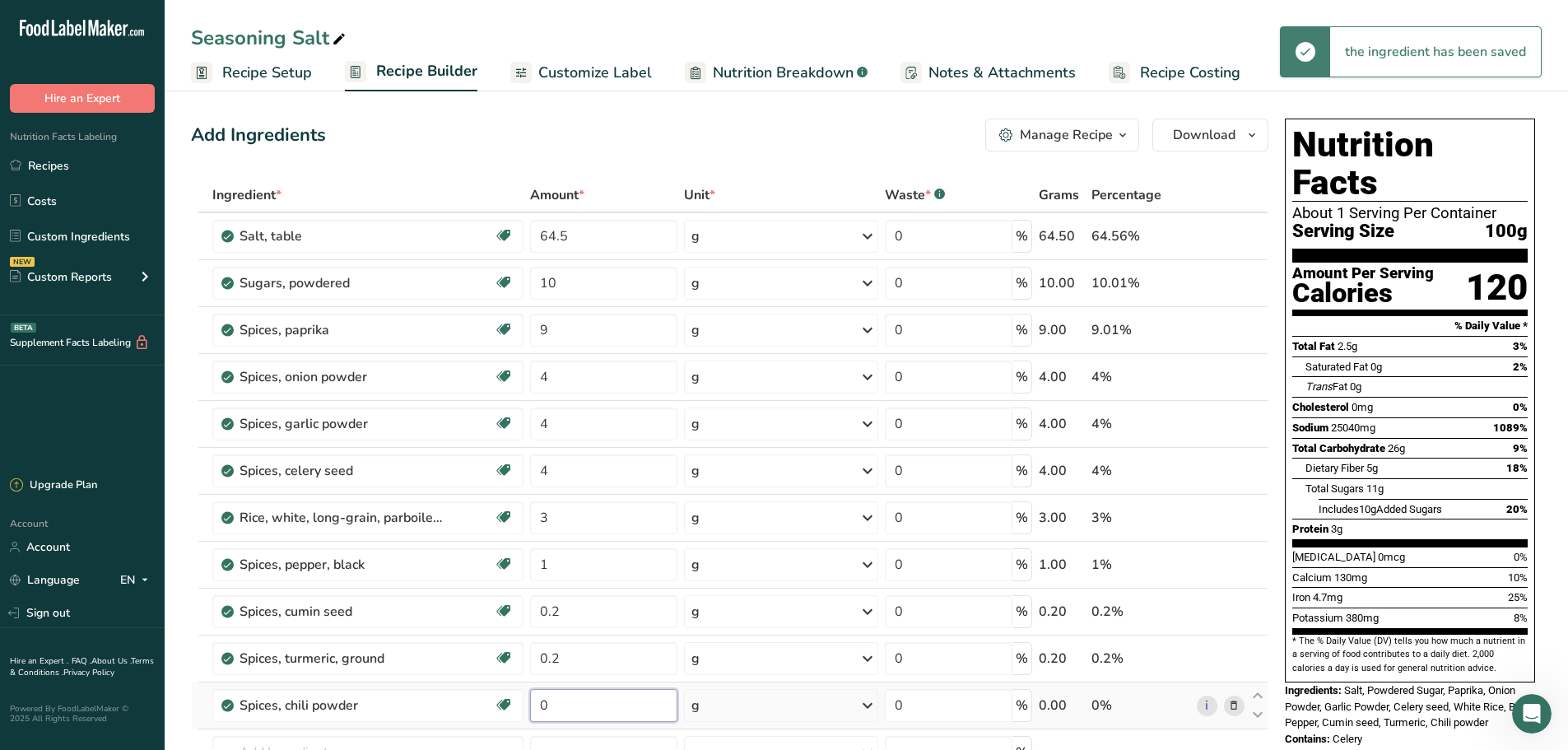
click at [578, 704] on input "0" at bounding box center [603, 706] width 147 height 33
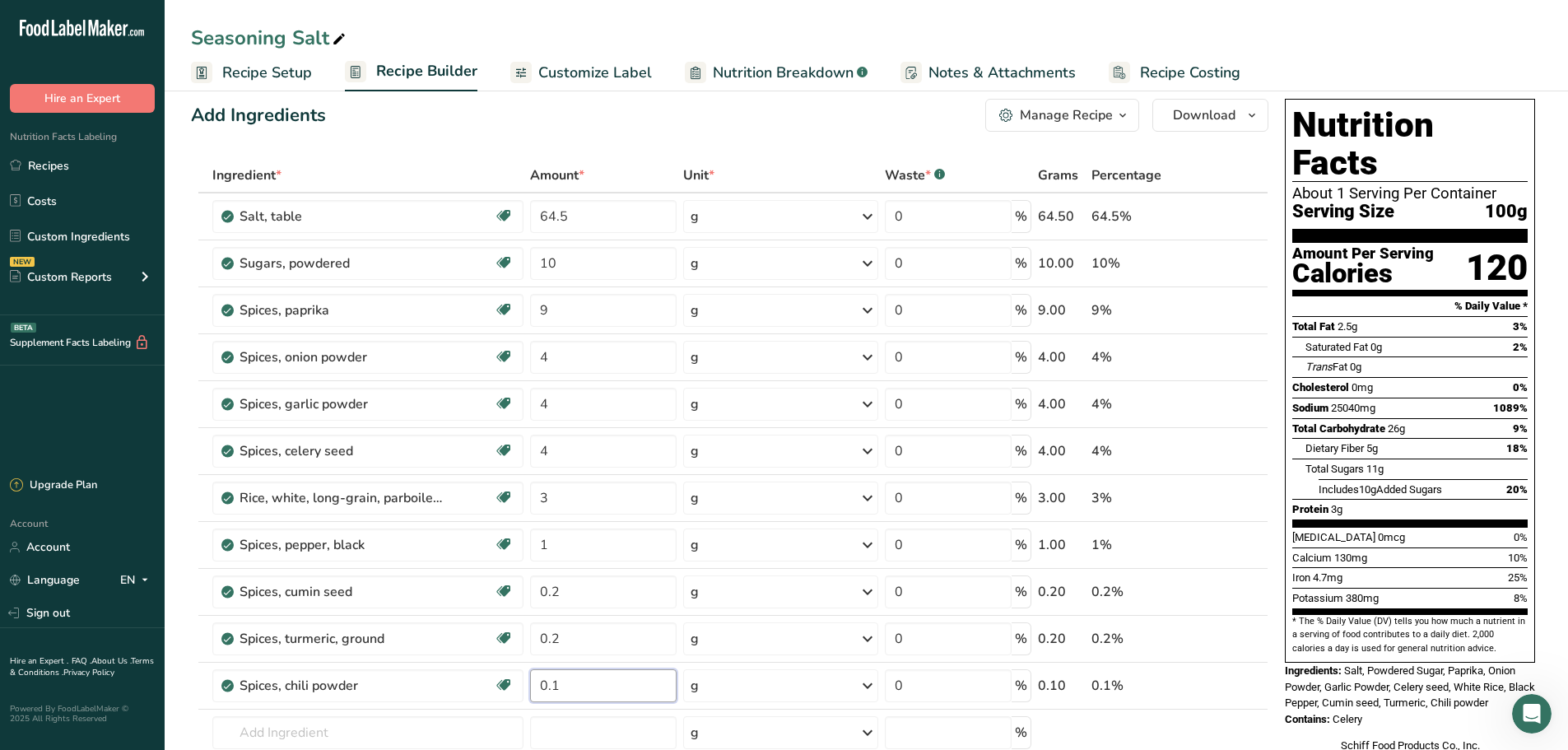
scroll to position [18, 0]
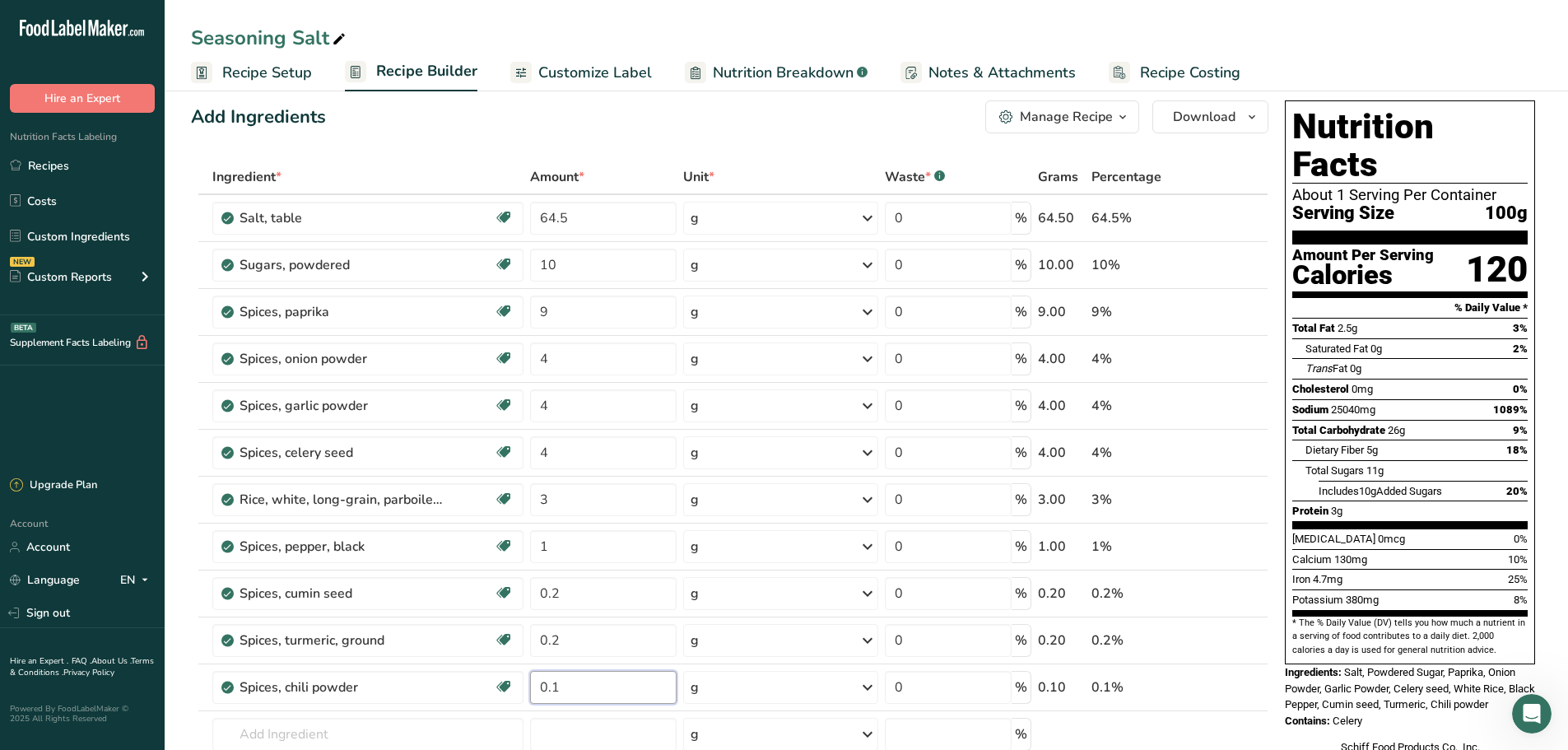
type input "0.1"
